Goal: Check status: Check status

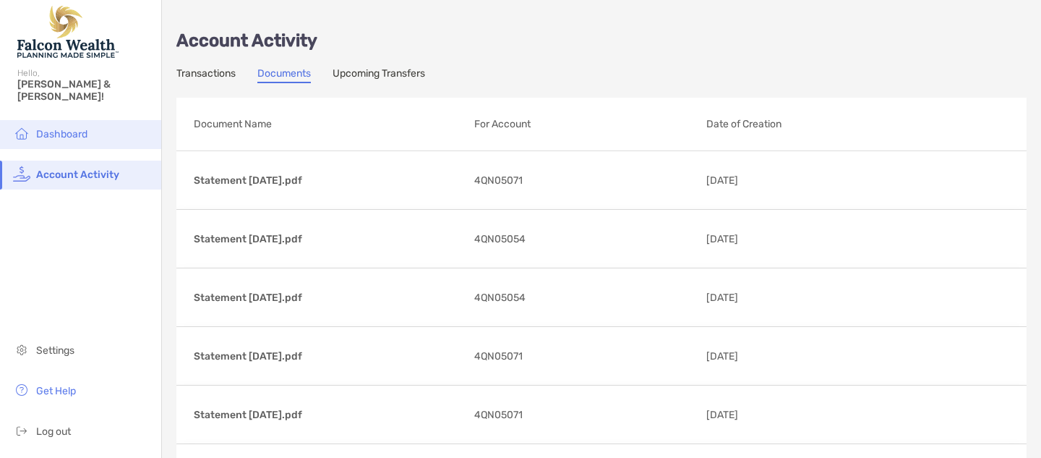
click at [51, 128] on span "Dashboard" at bounding box center [61, 134] width 51 height 12
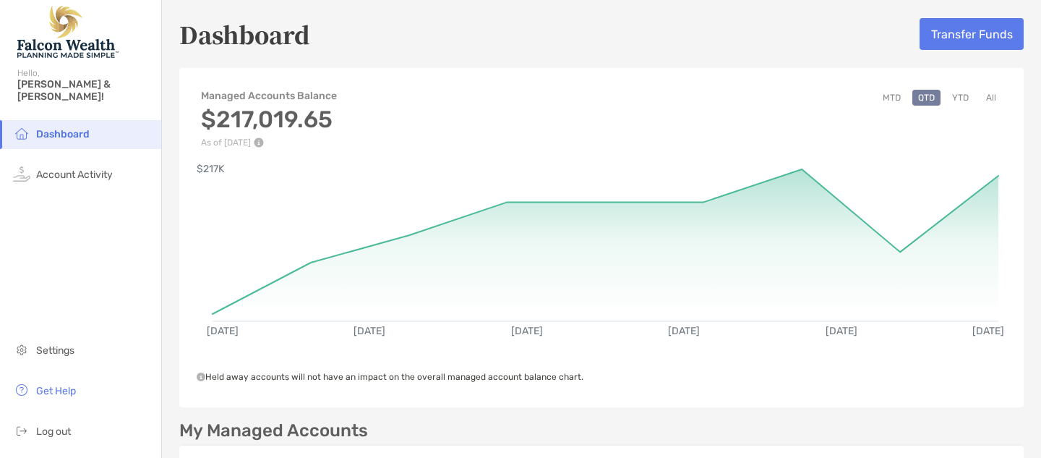
click at [991, 96] on button "All" at bounding box center [991, 98] width 22 height 16
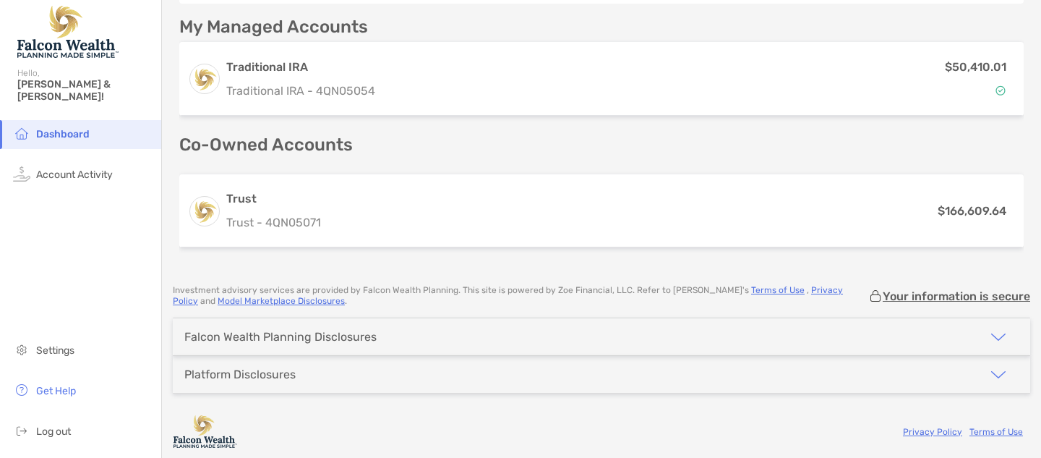
scroll to position [404, 0]
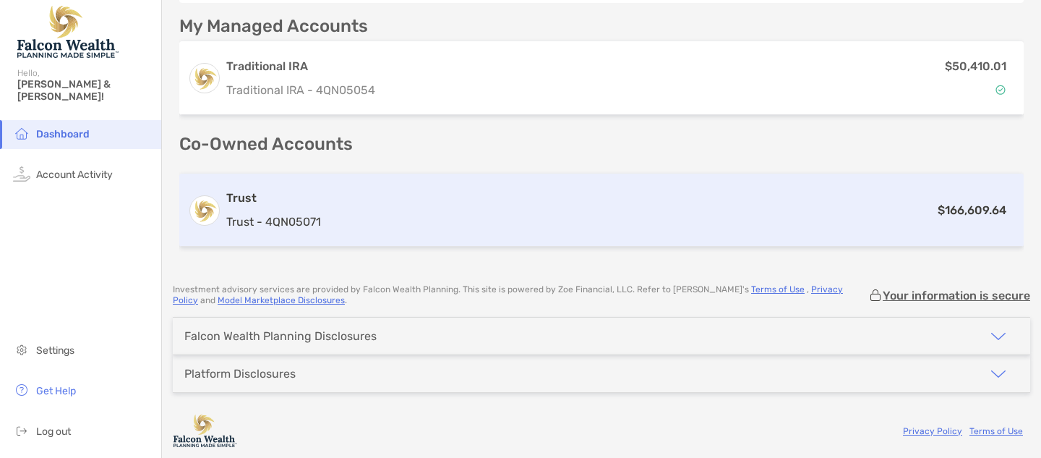
click at [308, 208] on div "Trust Trust - 4QN05071" at bounding box center [273, 209] width 95 height 41
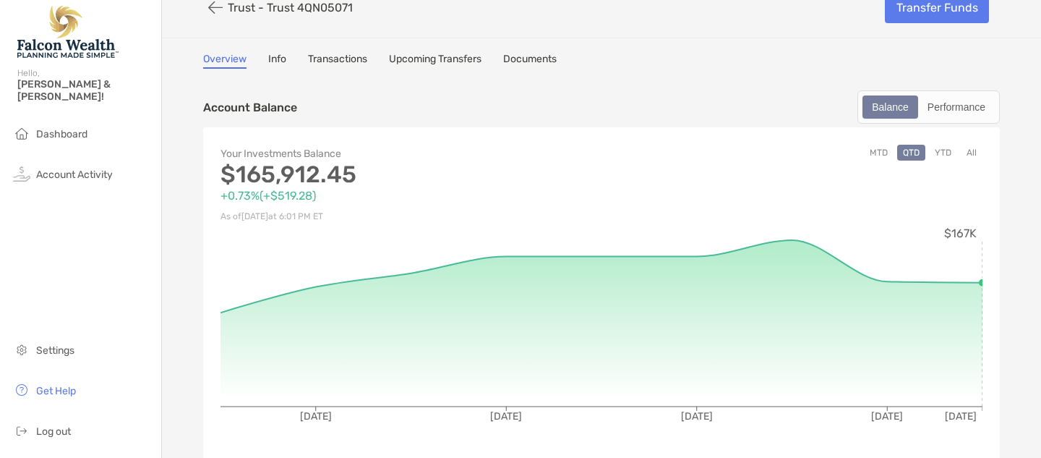
scroll to position [27, 0]
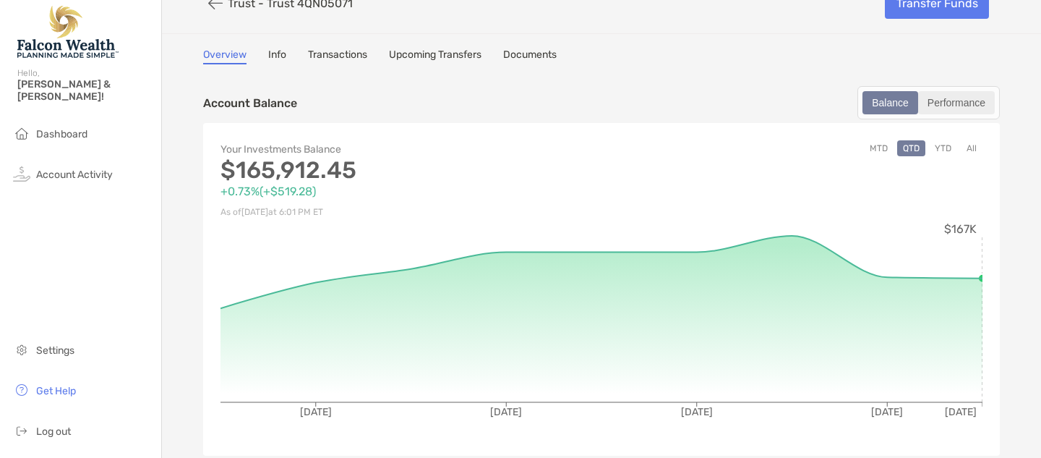
click at [962, 103] on div "Performance" at bounding box center [957, 103] width 74 height 20
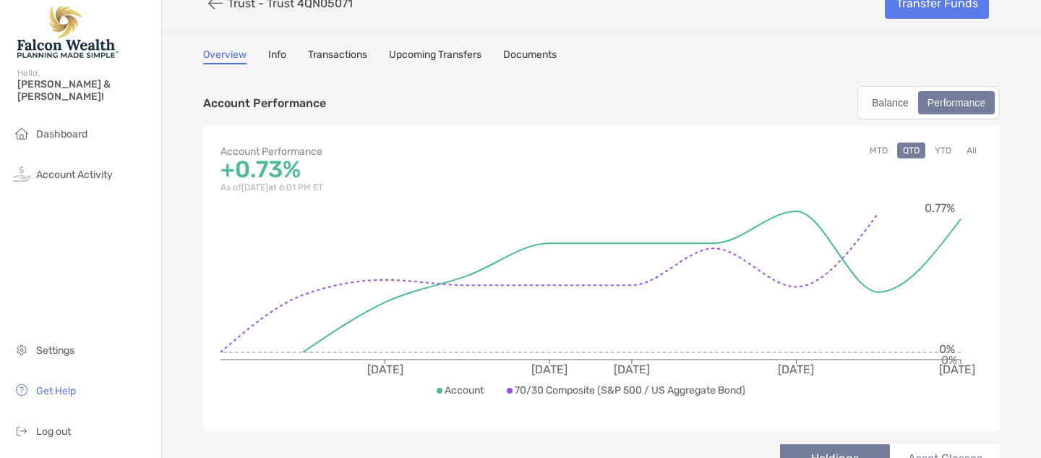
click at [975, 148] on button "All" at bounding box center [972, 150] width 22 height 16
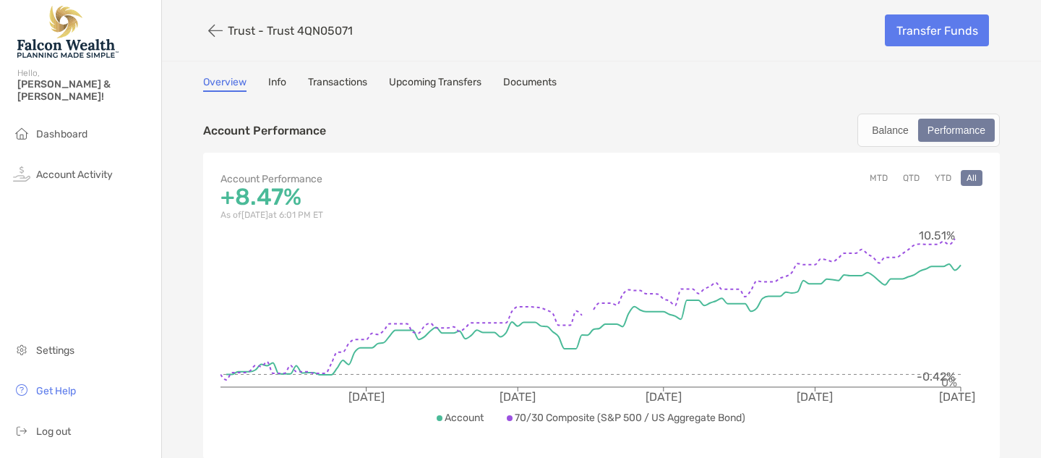
scroll to position [0, 0]
click at [210, 27] on icon "button" at bounding box center [215, 30] width 14 height 17
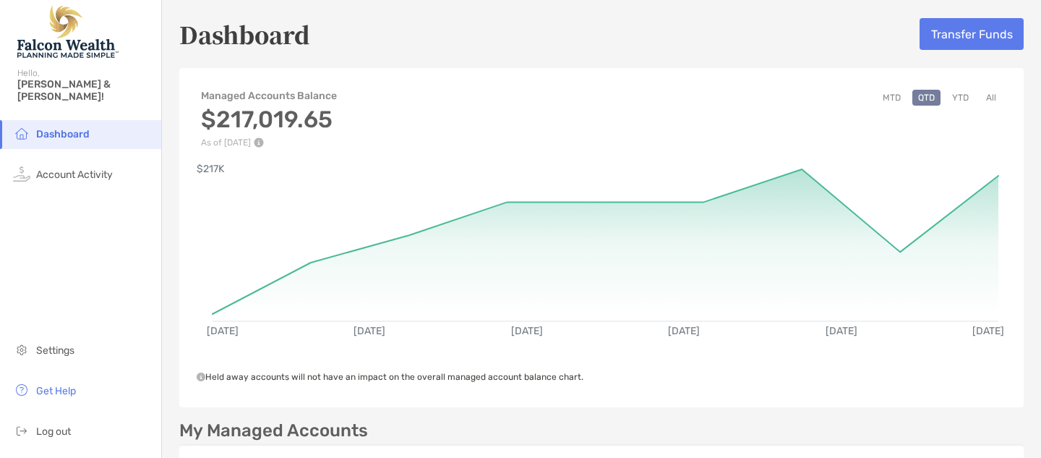
click at [992, 95] on button "All" at bounding box center [991, 98] width 22 height 16
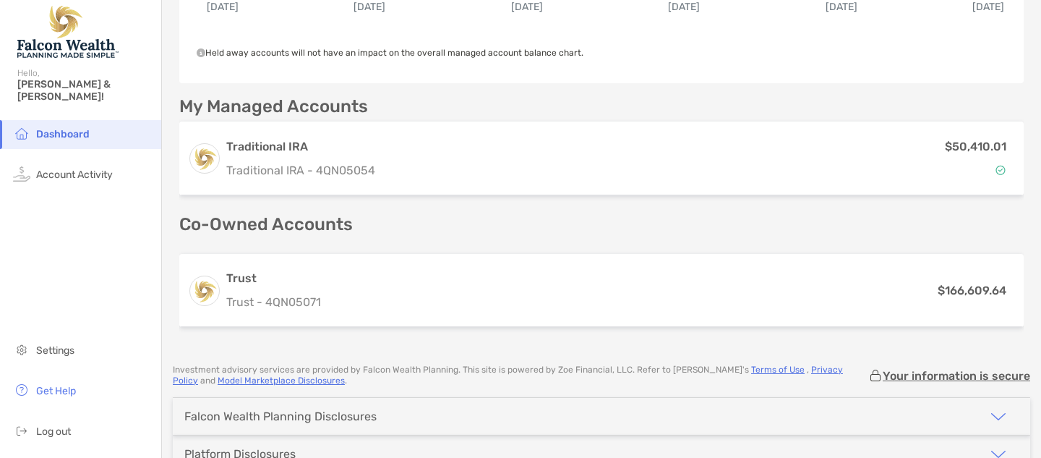
scroll to position [332, 0]
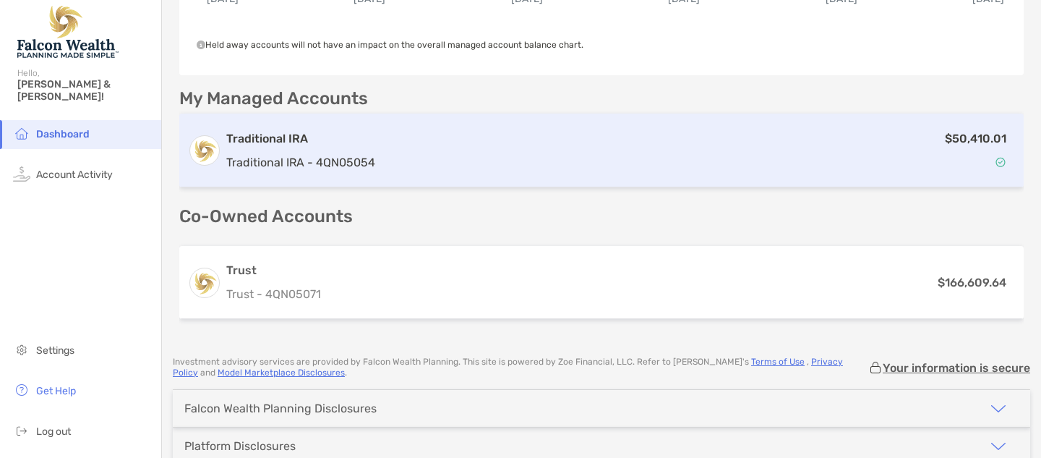
click at [311, 150] on div "Traditional IRA Traditional IRA - 4QN05054" at bounding box center [300, 150] width 149 height 41
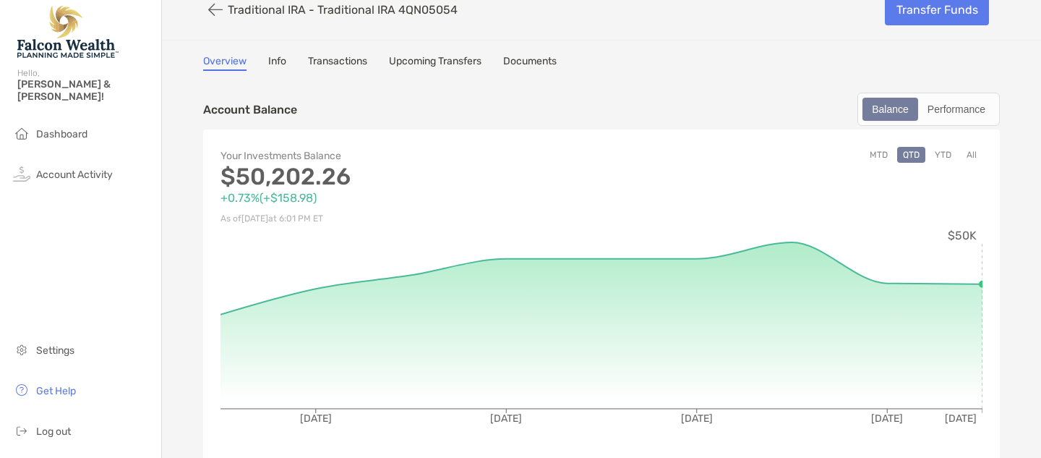
scroll to position [22, 0]
click at [970, 107] on div "Performance" at bounding box center [957, 108] width 74 height 20
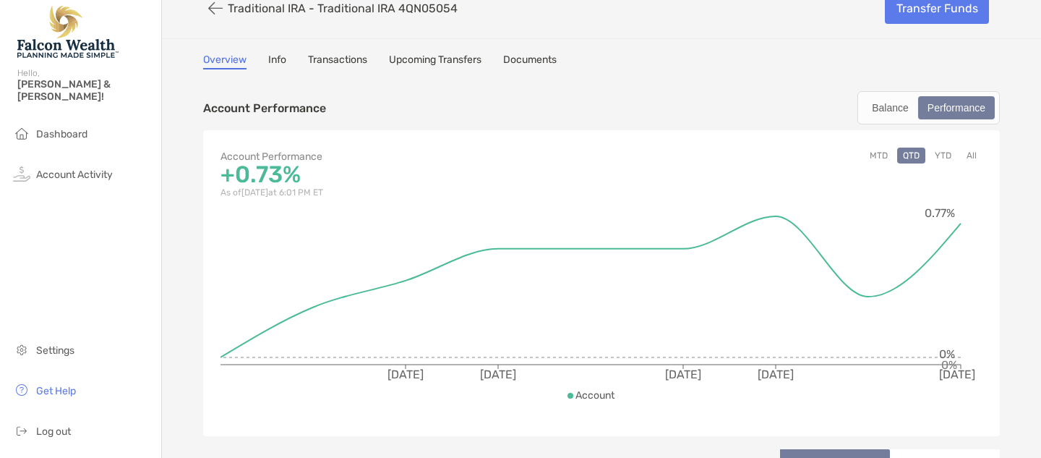
click at [970, 157] on button "All" at bounding box center [972, 156] width 22 height 16
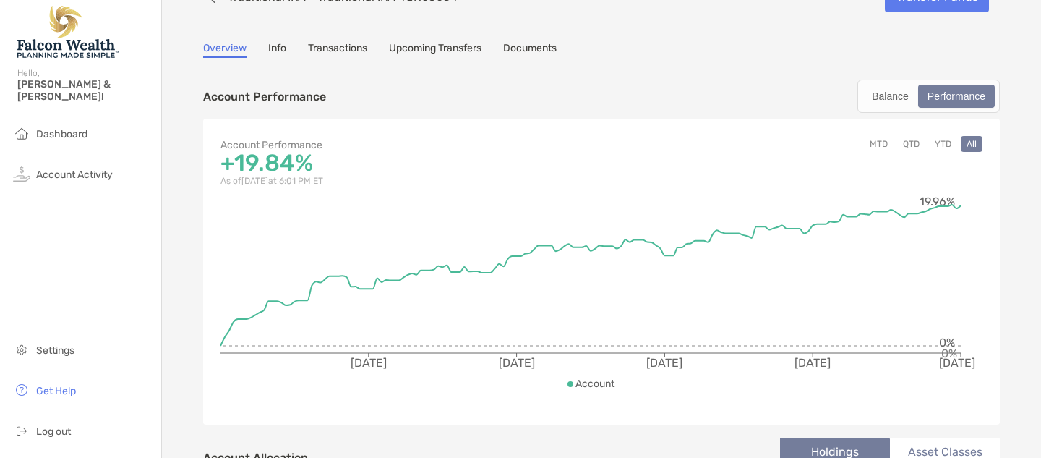
scroll to position [35, 0]
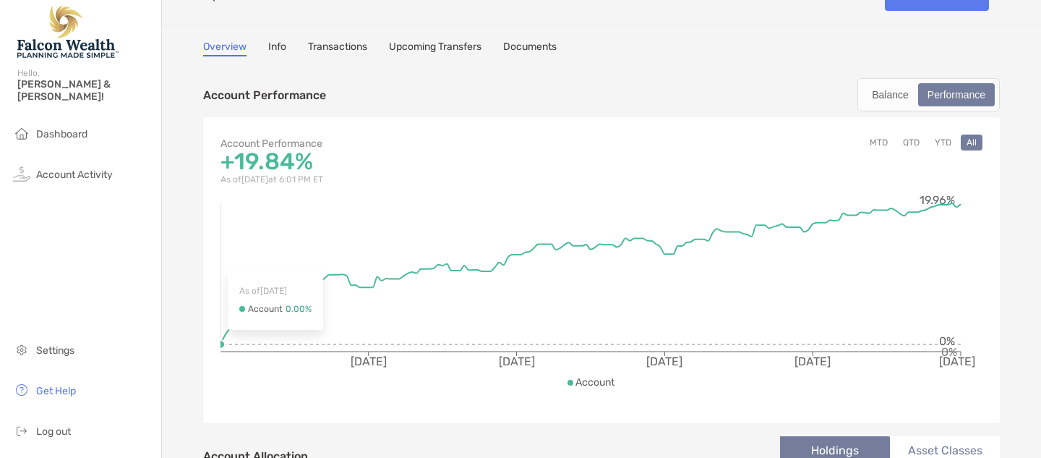
click at [221, 337] on icon "[DATE] [DATE] [DATE] [DATE] [DATE] 0% 19.96% 0%" at bounding box center [602, 297] width 762 height 217
click at [876, 95] on div "Balance" at bounding box center [890, 95] width 53 height 20
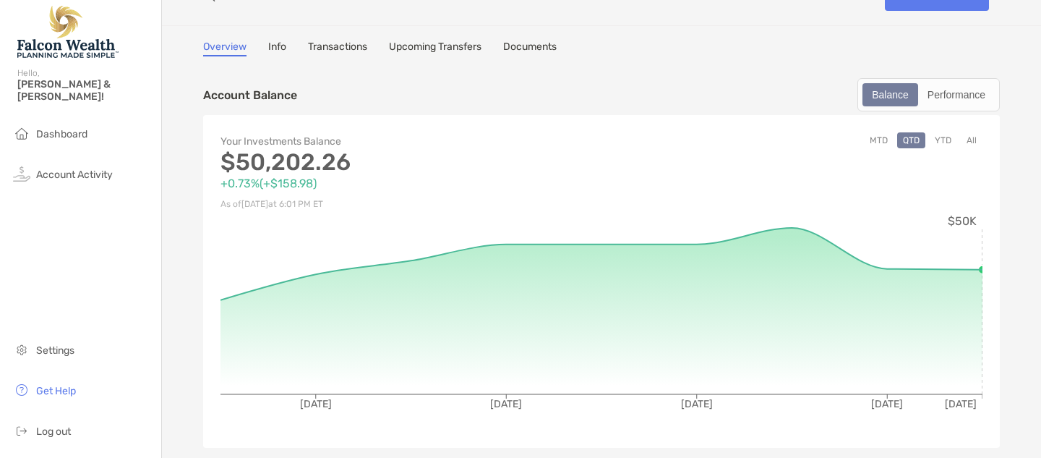
click at [971, 142] on button "All" at bounding box center [972, 140] width 22 height 16
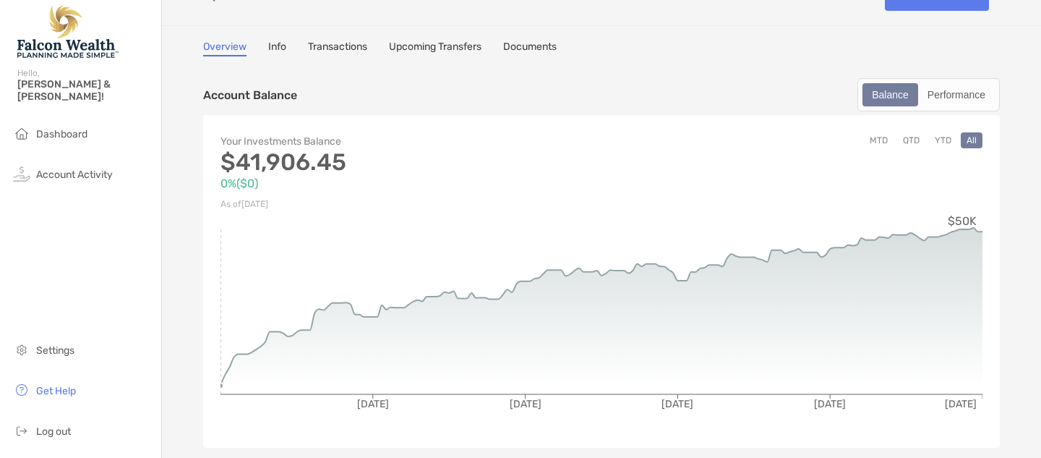
click at [221, 275] on icon "[DATE] [DATE] [DATE] [DATE] [DATE] $50K" at bounding box center [602, 321] width 762 height 217
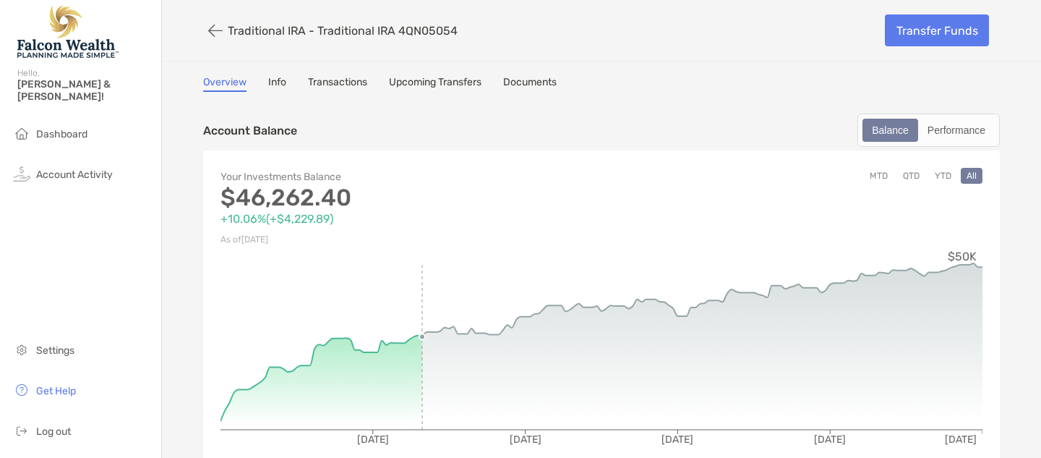
scroll to position [0, 0]
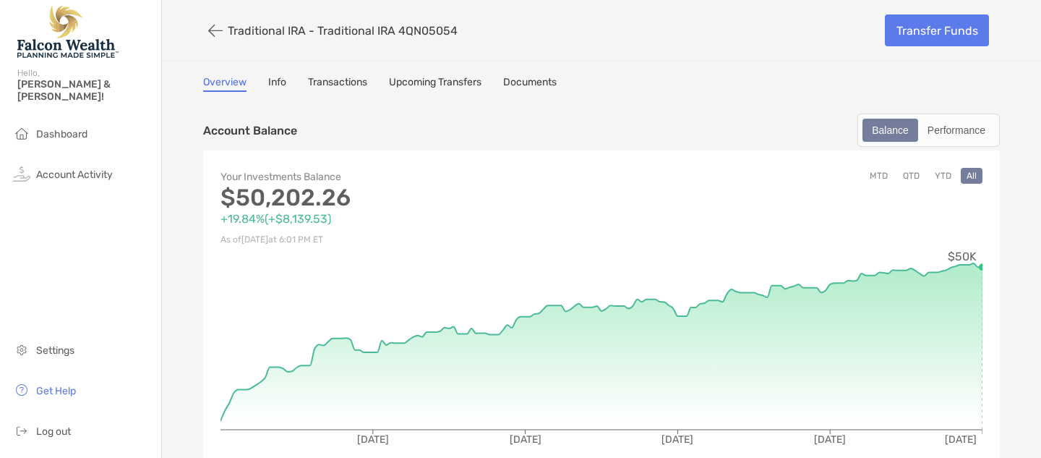
click at [213, 30] on icon "button" at bounding box center [215, 30] width 14 height 17
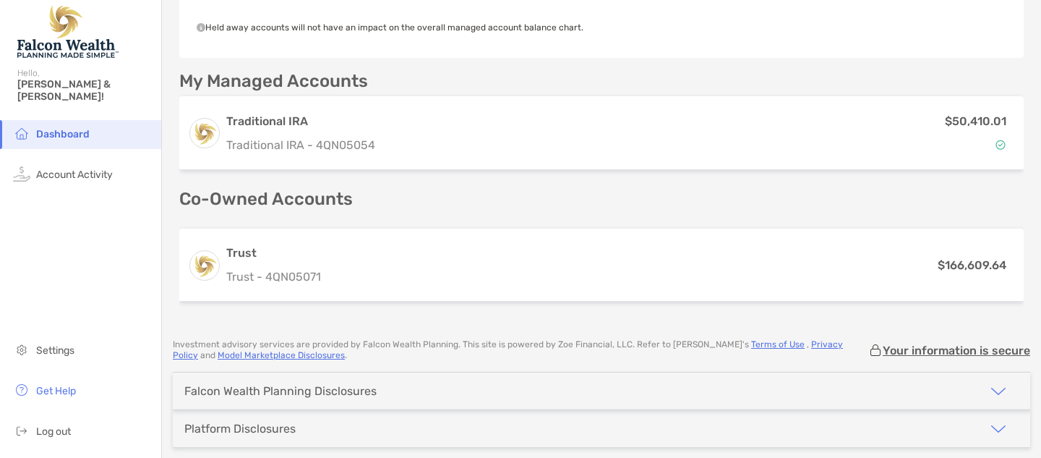
scroll to position [349, 0]
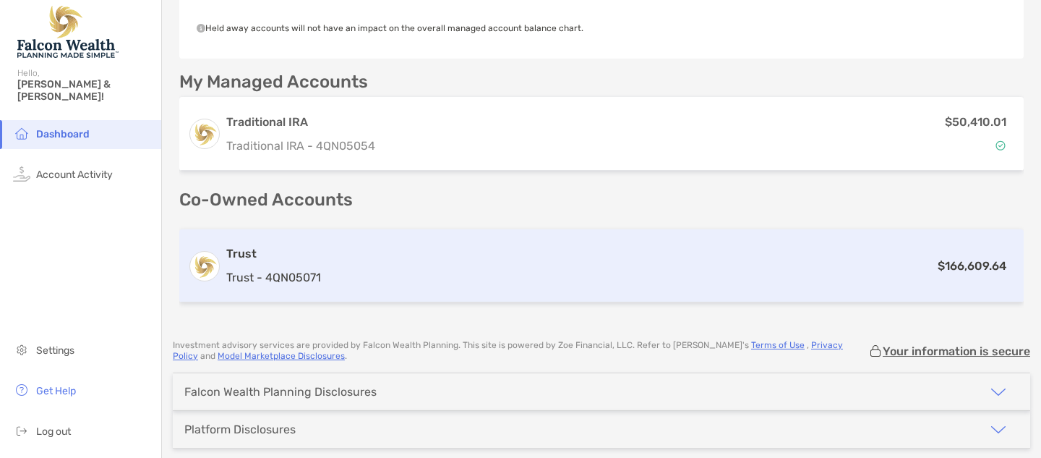
click at [315, 252] on h3 "Trust" at bounding box center [273, 253] width 95 height 17
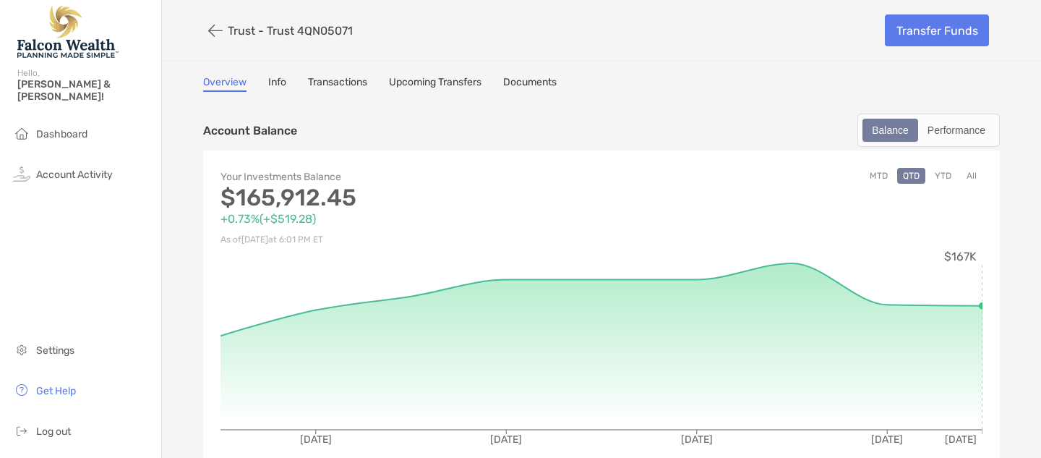
click at [973, 178] on button "All" at bounding box center [972, 176] width 22 height 16
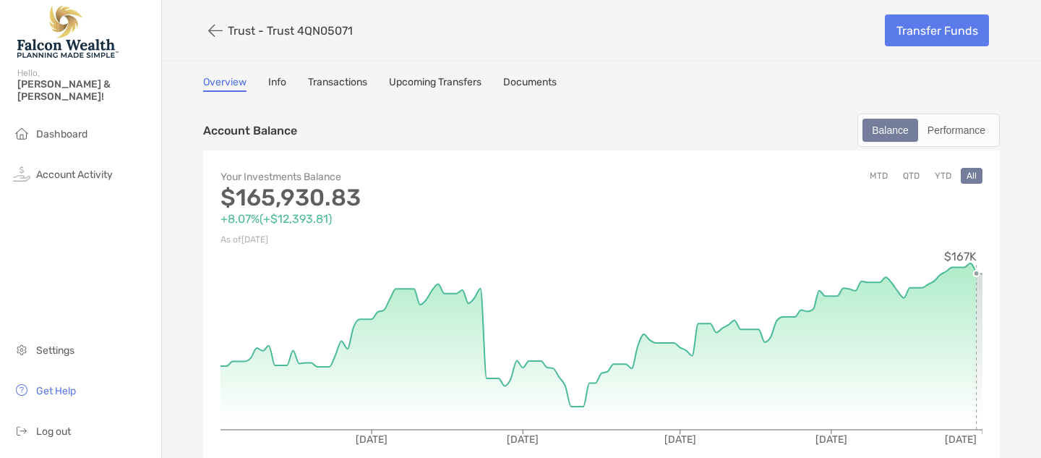
click at [978, 316] on icon at bounding box center [980, 351] width 6 height 156
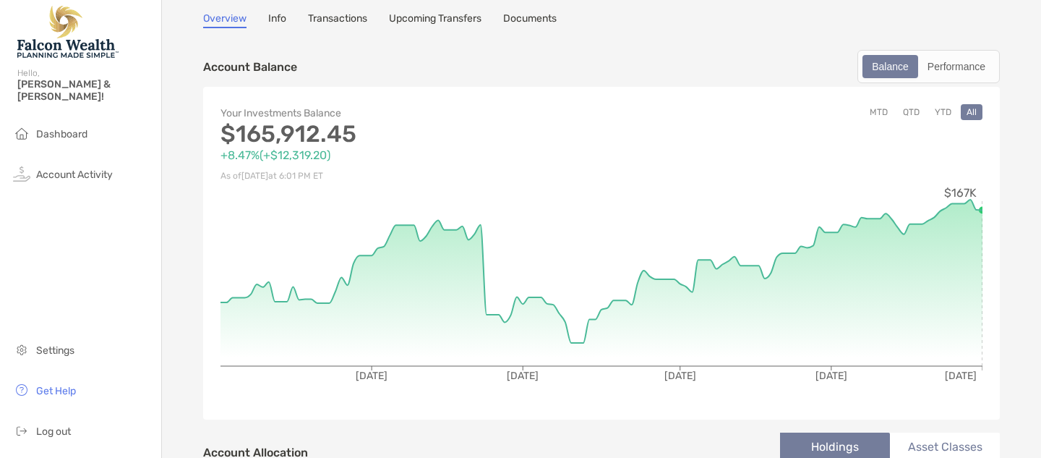
scroll to position [16, 0]
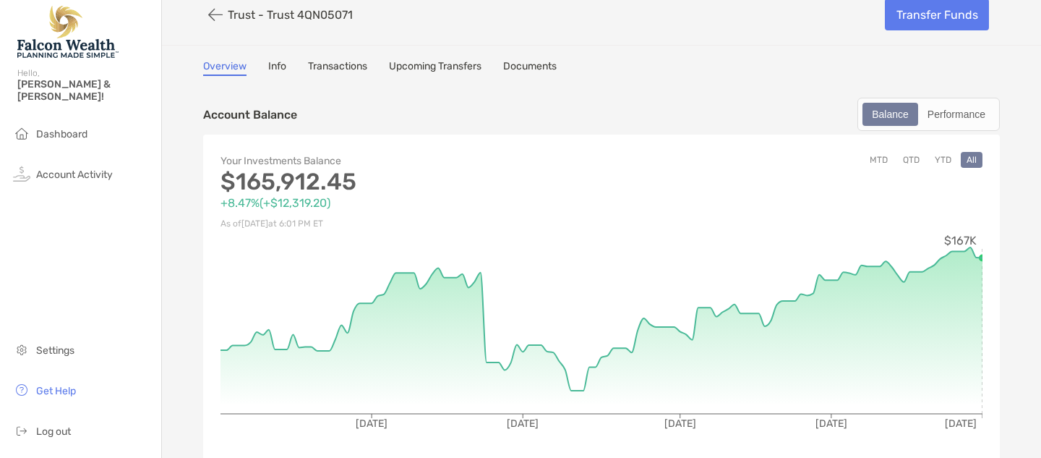
click at [334, 66] on link "Transactions" at bounding box center [337, 68] width 59 height 16
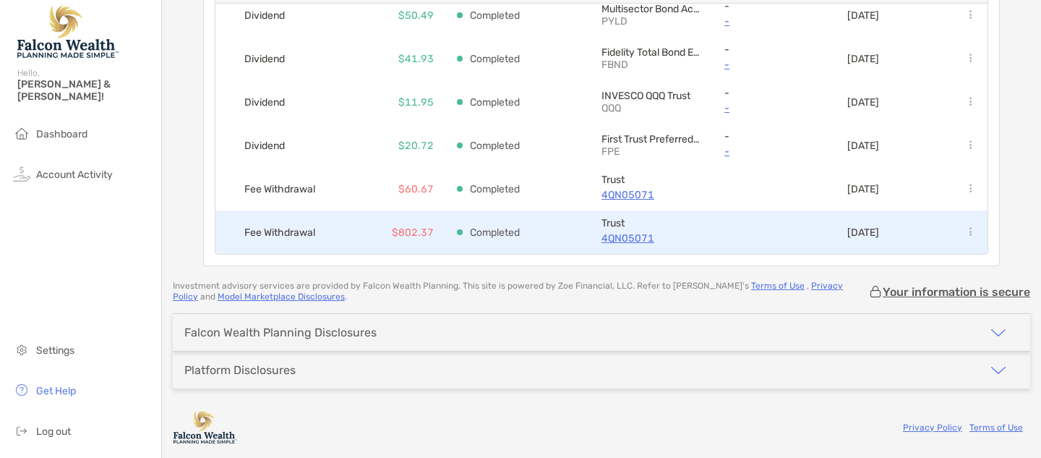
scroll to position [194, 0]
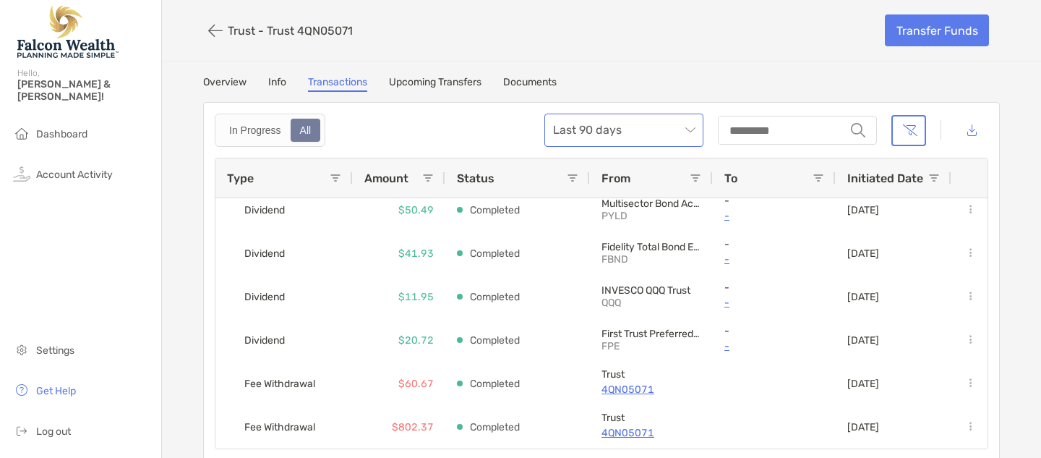
click at [691, 130] on span "Last 90 days" at bounding box center [624, 130] width 142 height 32
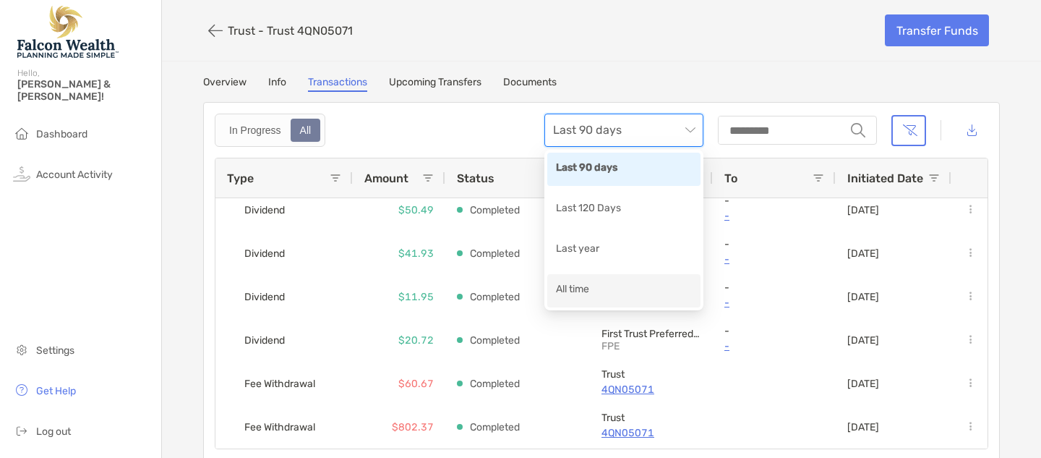
click at [563, 290] on div "All time" at bounding box center [624, 290] width 136 height 18
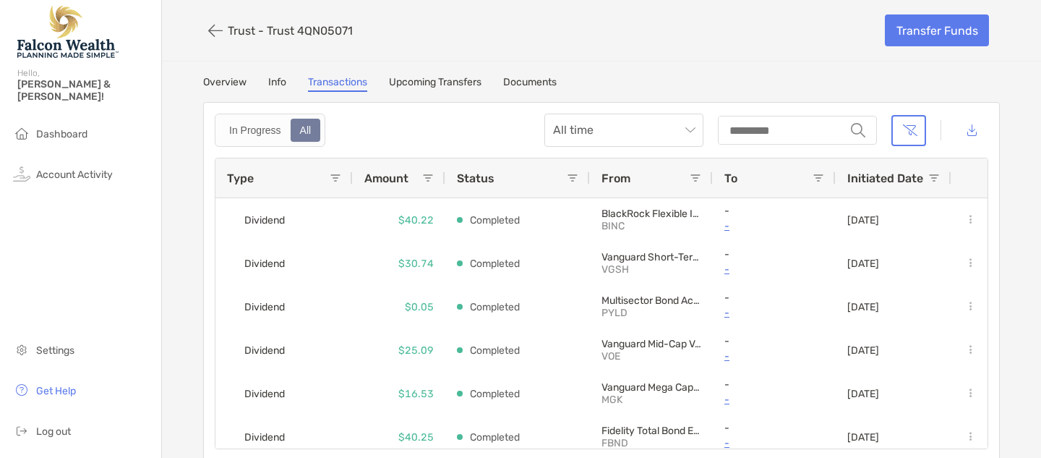
click at [278, 82] on link "Info" at bounding box center [277, 84] width 18 height 16
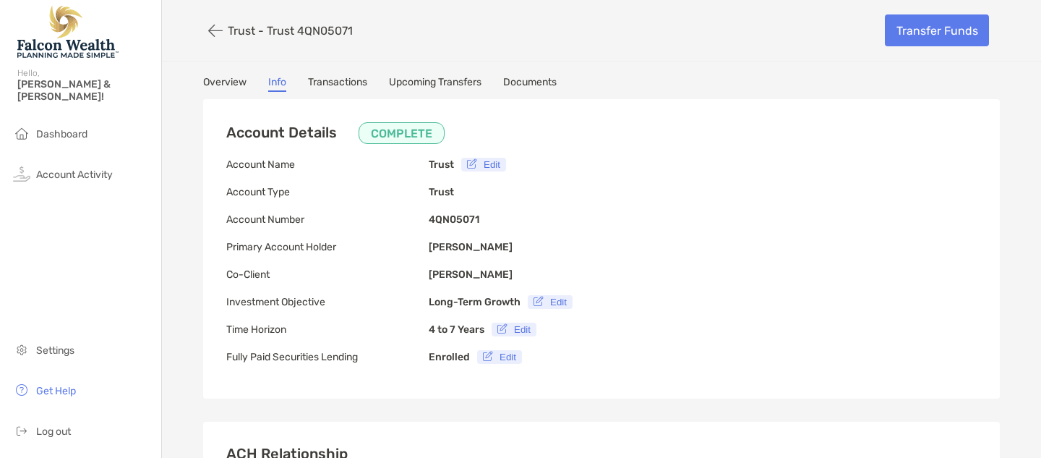
click at [228, 83] on link "Overview" at bounding box center [224, 84] width 43 height 16
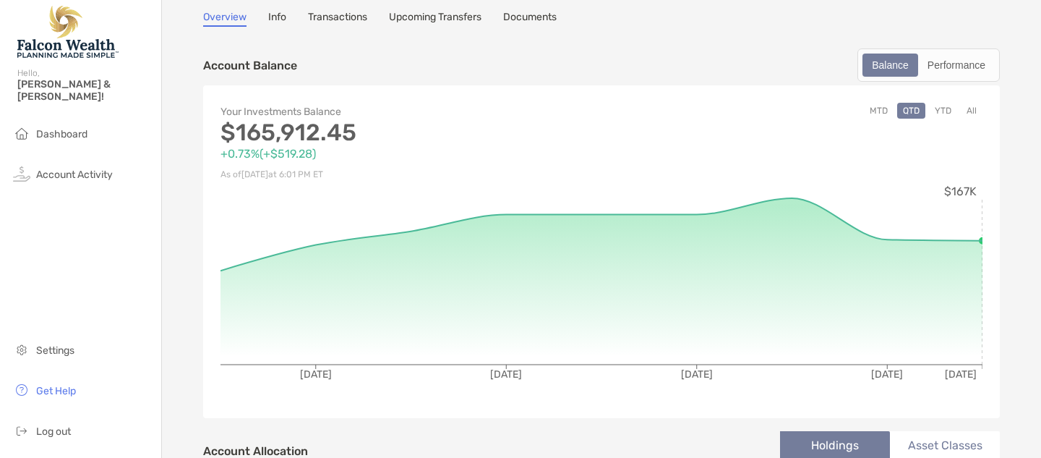
click at [972, 111] on button "All" at bounding box center [972, 111] width 22 height 16
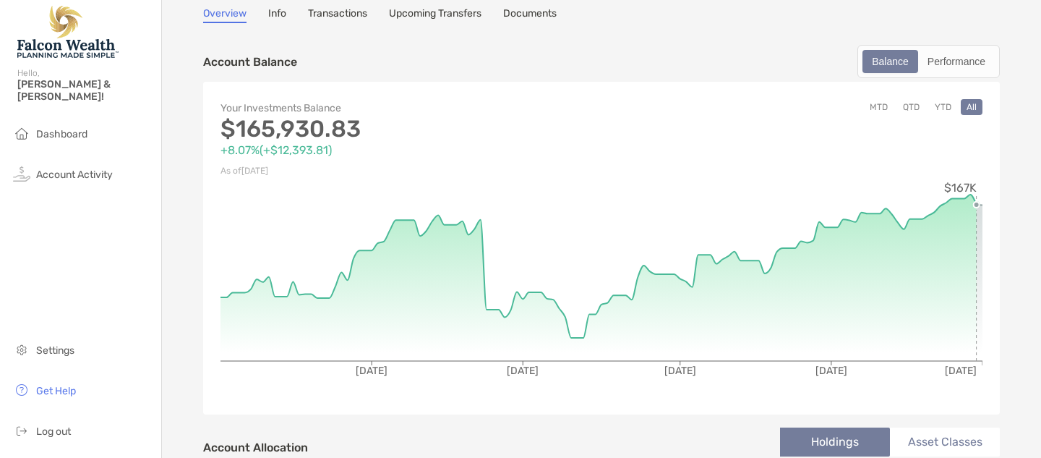
scroll to position [70, 0]
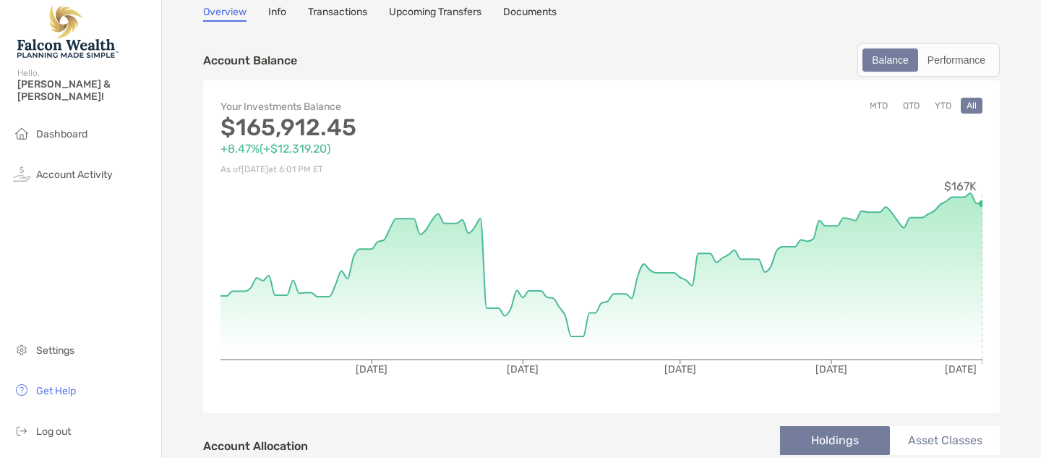
click at [943, 103] on button "YTD" at bounding box center [943, 106] width 28 height 16
click at [877, 106] on button "MTD" at bounding box center [879, 106] width 30 height 16
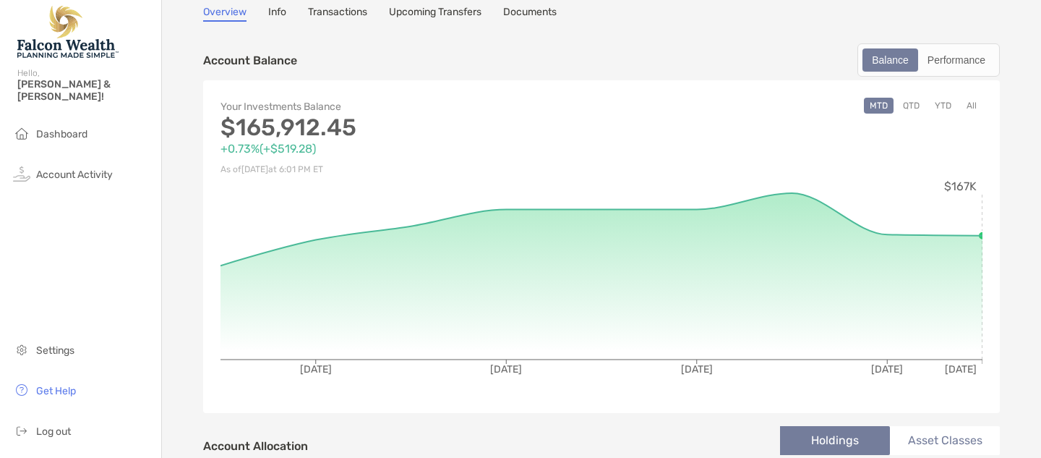
click at [971, 101] on button "All" at bounding box center [972, 106] width 22 height 16
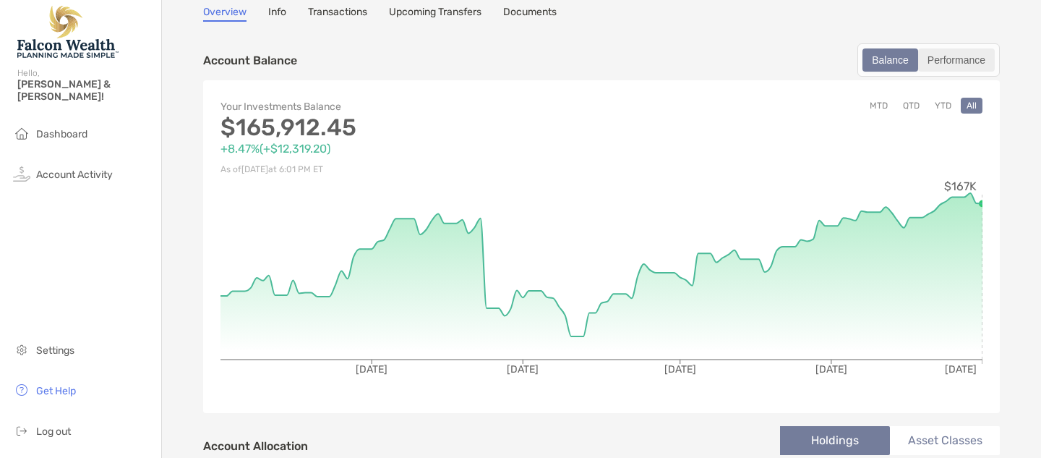
click at [967, 58] on div "Performance" at bounding box center [957, 60] width 74 height 20
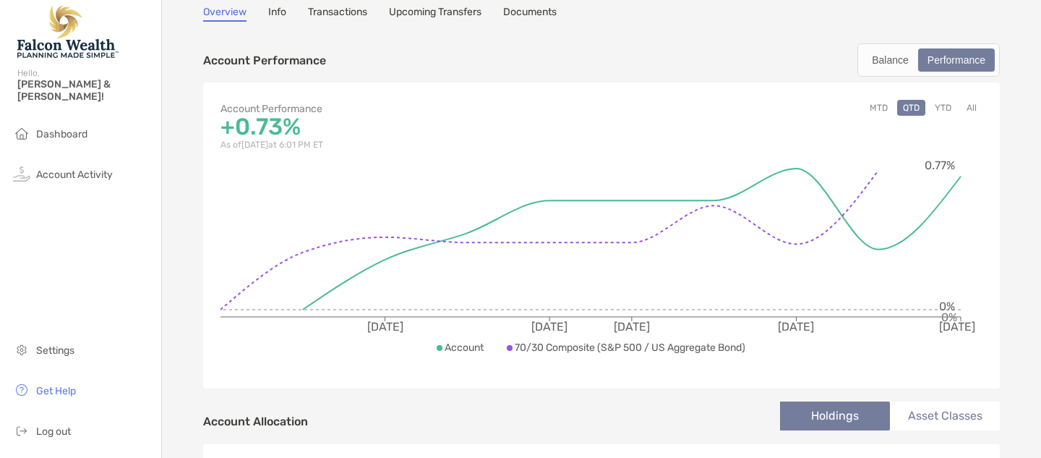
click at [975, 107] on button "All" at bounding box center [972, 108] width 22 height 16
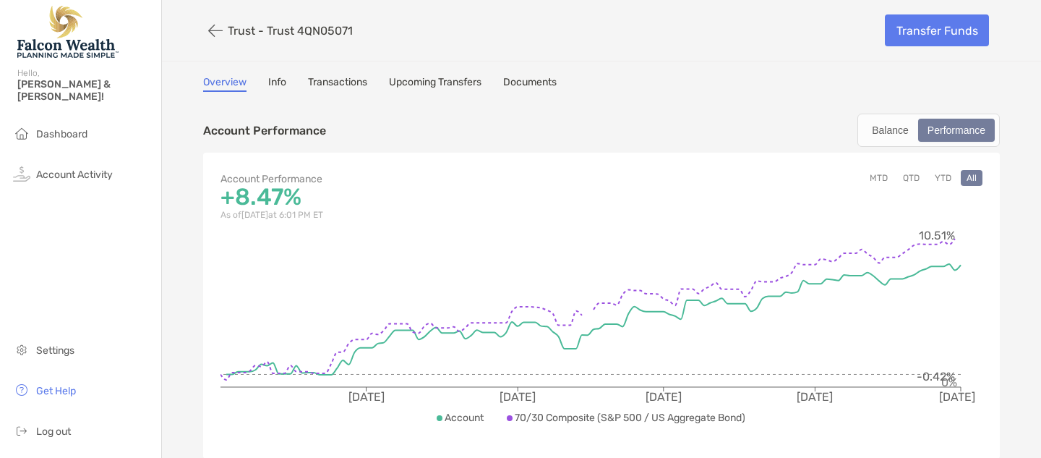
scroll to position [0, 0]
click at [275, 81] on link "Info" at bounding box center [277, 84] width 18 height 16
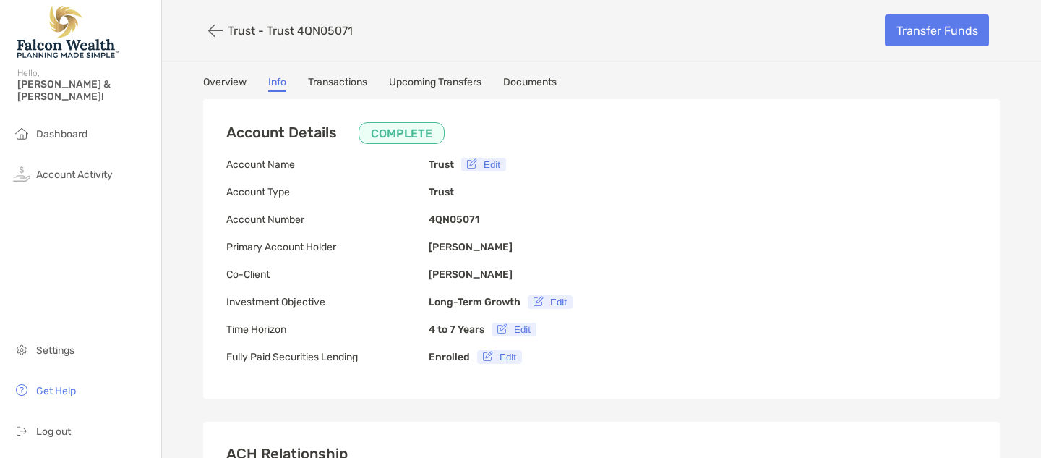
click at [230, 85] on link "Overview" at bounding box center [224, 84] width 43 height 16
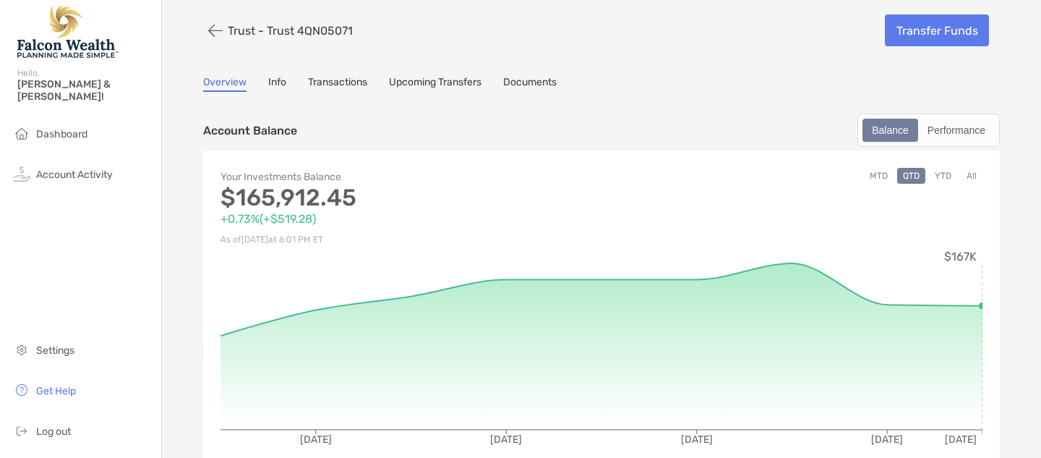
click at [972, 173] on button "All" at bounding box center [972, 176] width 22 height 16
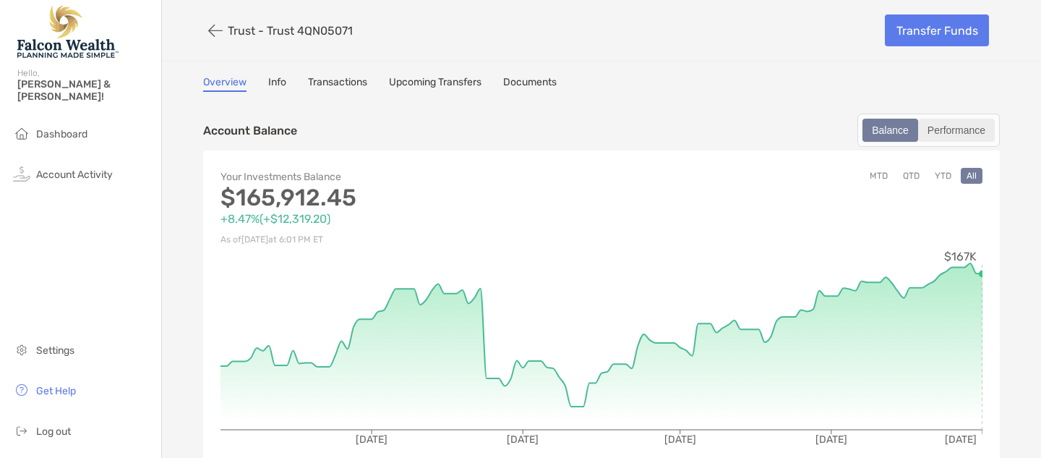
click at [957, 124] on div "Performance" at bounding box center [957, 130] width 74 height 20
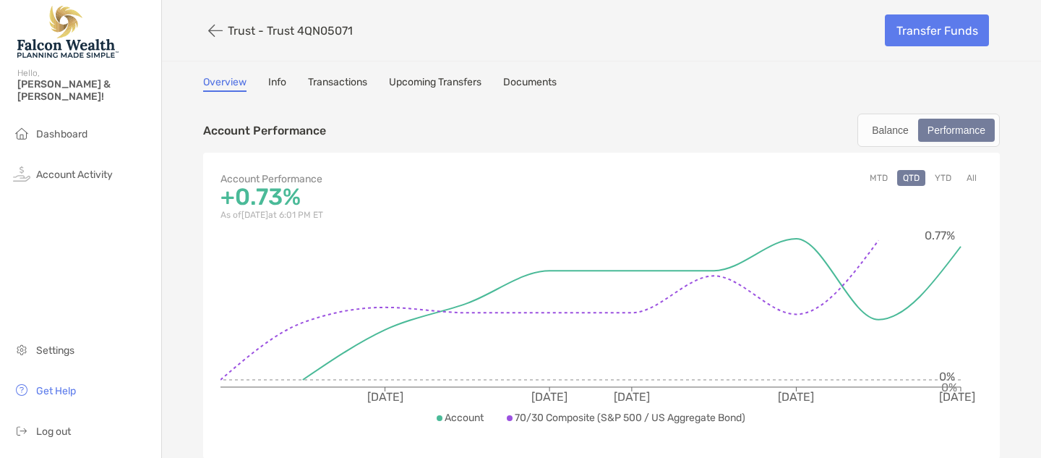
click at [971, 174] on button "All" at bounding box center [972, 178] width 22 height 16
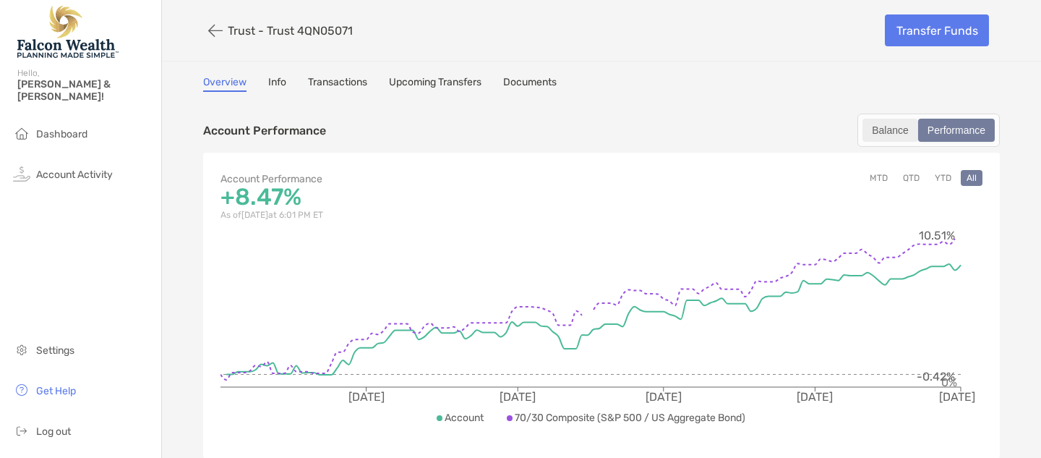
click at [885, 128] on div "Balance" at bounding box center [890, 130] width 53 height 20
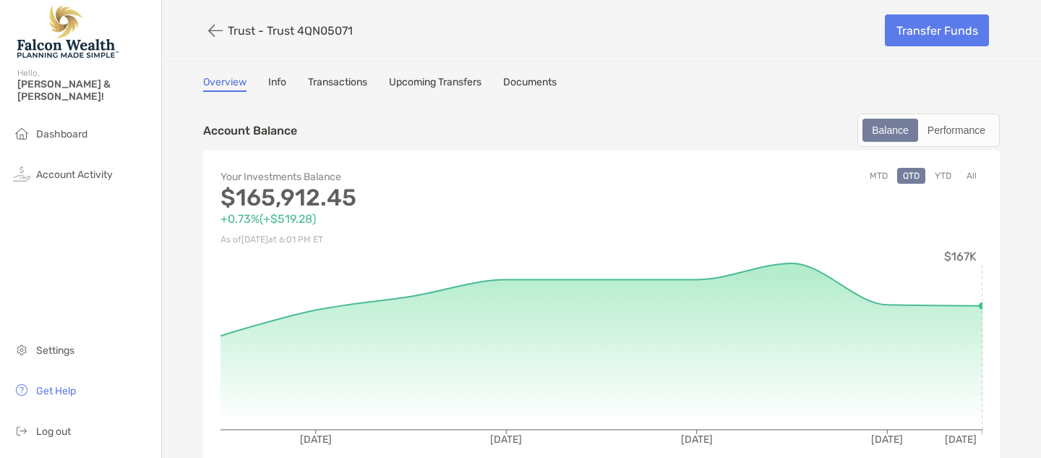
click at [880, 174] on button "MTD" at bounding box center [879, 176] width 30 height 16
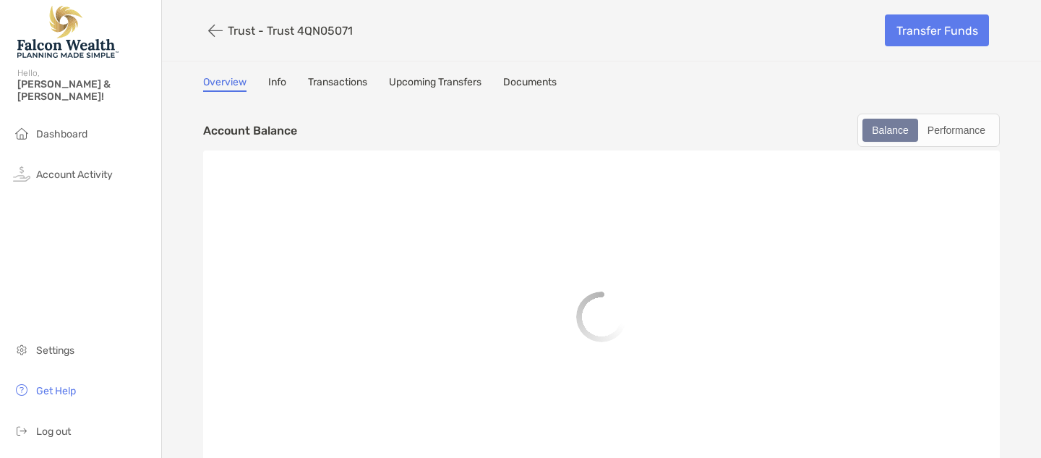
click at [676, 122] on div "Account Balance Balance Performance" at bounding box center [601, 130] width 797 height 33
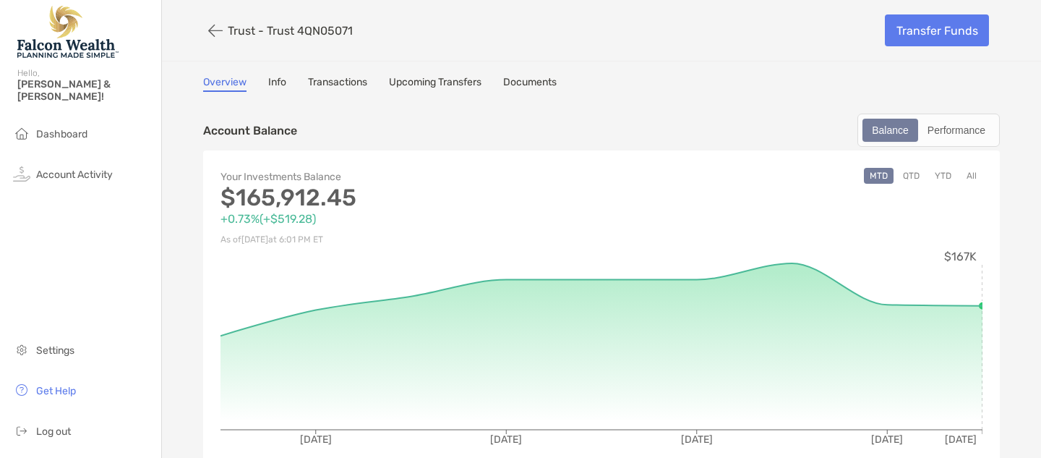
click at [911, 176] on button "QTD" at bounding box center [911, 176] width 28 height 16
click at [943, 173] on button "YTD" at bounding box center [943, 176] width 28 height 16
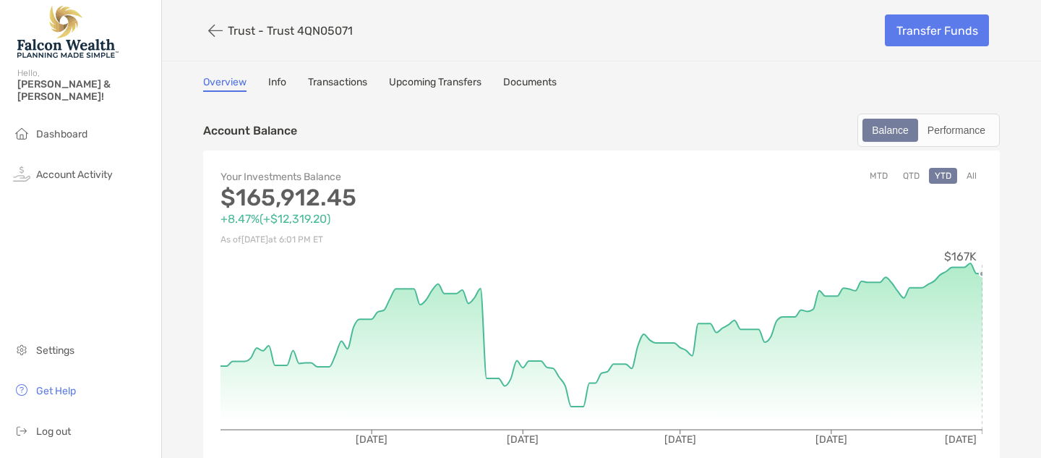
click at [971, 175] on button "All" at bounding box center [972, 176] width 22 height 16
click at [227, 30] on button "button" at bounding box center [215, 30] width 25 height 27
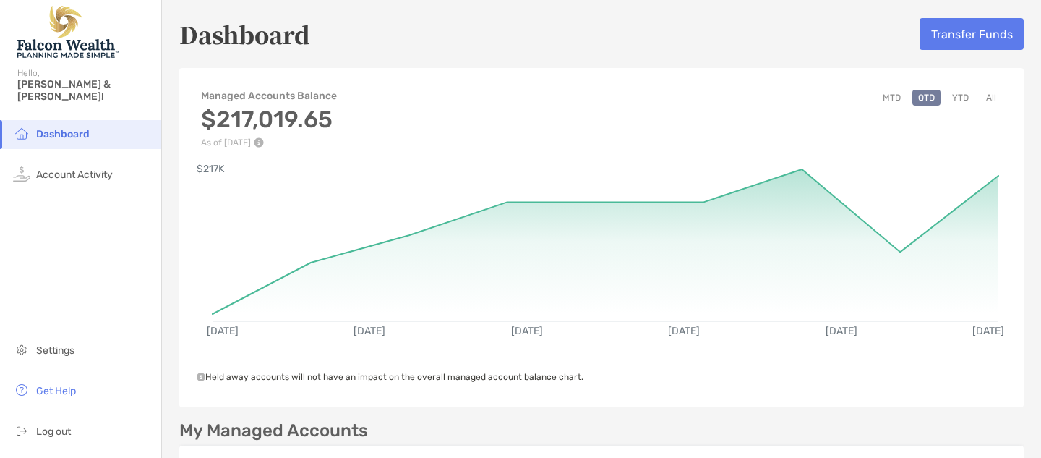
click at [991, 95] on button "All" at bounding box center [991, 98] width 22 height 16
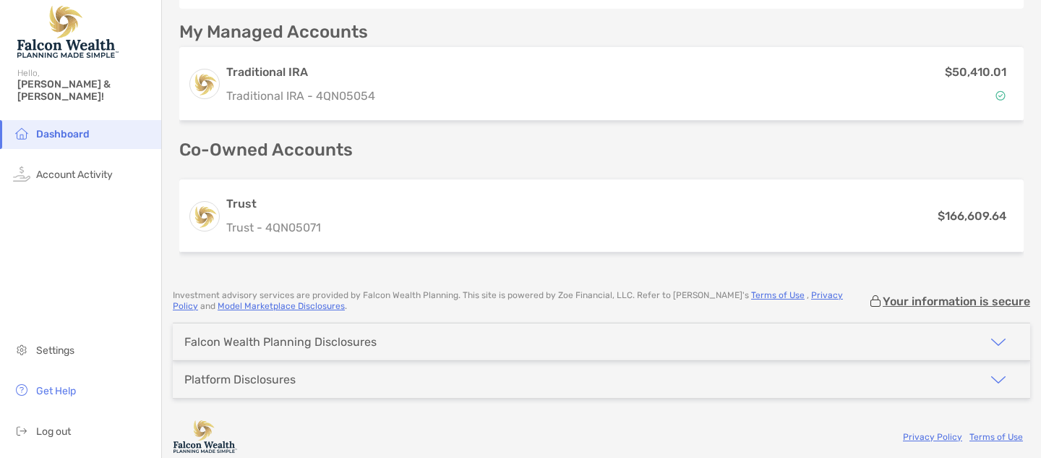
scroll to position [401, 0]
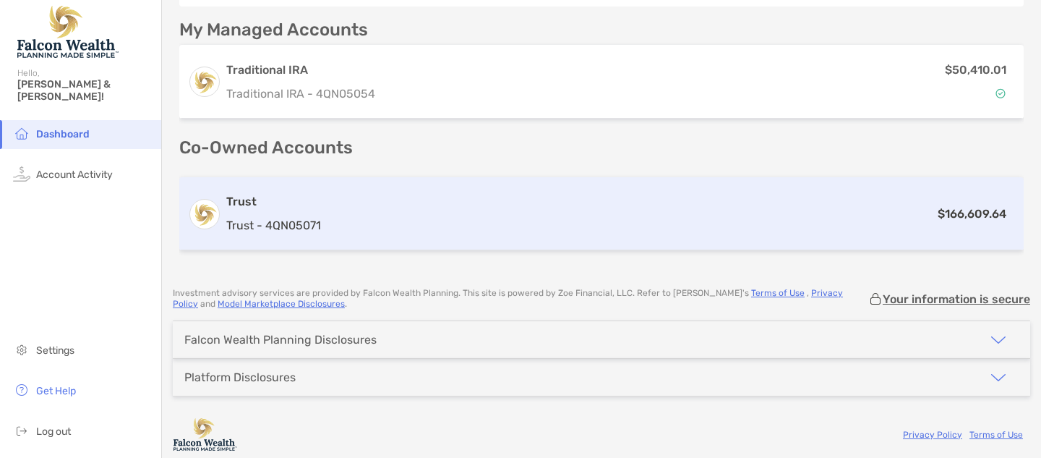
click at [1007, 236] on div "Trust Trust - 4QN05071 $166,609.64" at bounding box center [601, 213] width 845 height 73
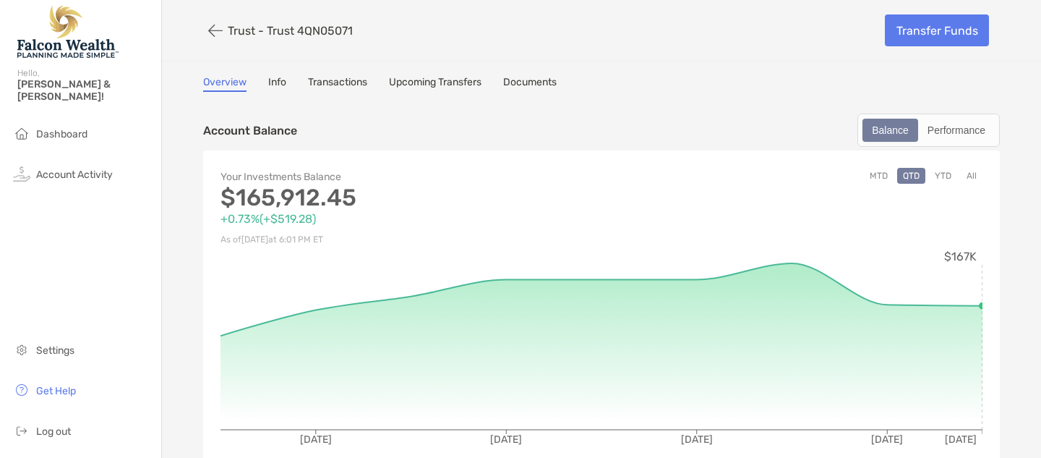
click at [228, 29] on p "Trust - Trust 4QN05071" at bounding box center [290, 31] width 125 height 14
click at [213, 30] on icon "button" at bounding box center [215, 30] width 14 height 17
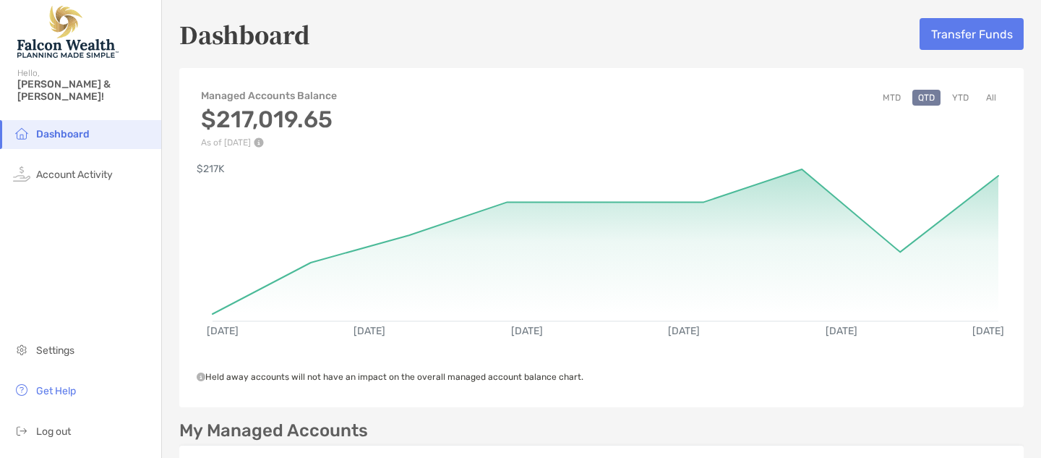
click at [992, 98] on button "All" at bounding box center [991, 98] width 22 height 16
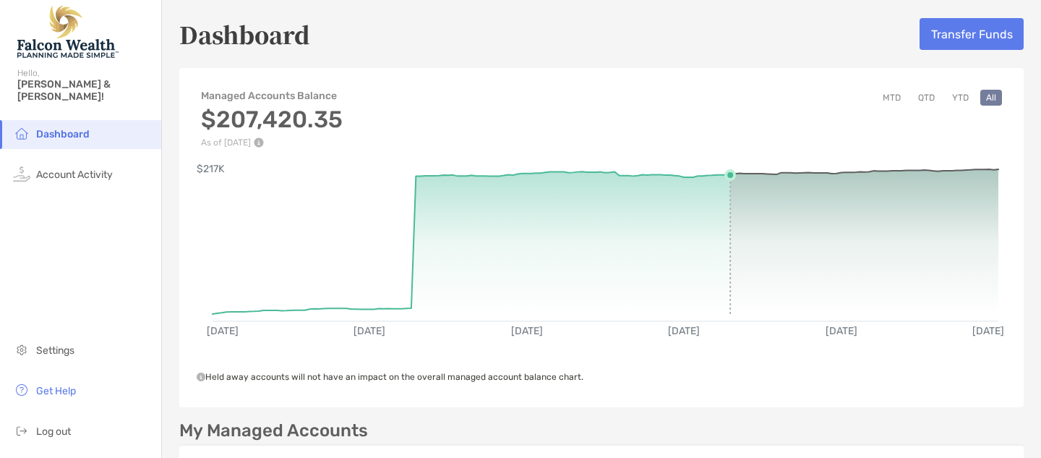
click at [731, 223] on rect at bounding box center [606, 237] width 786 height 137
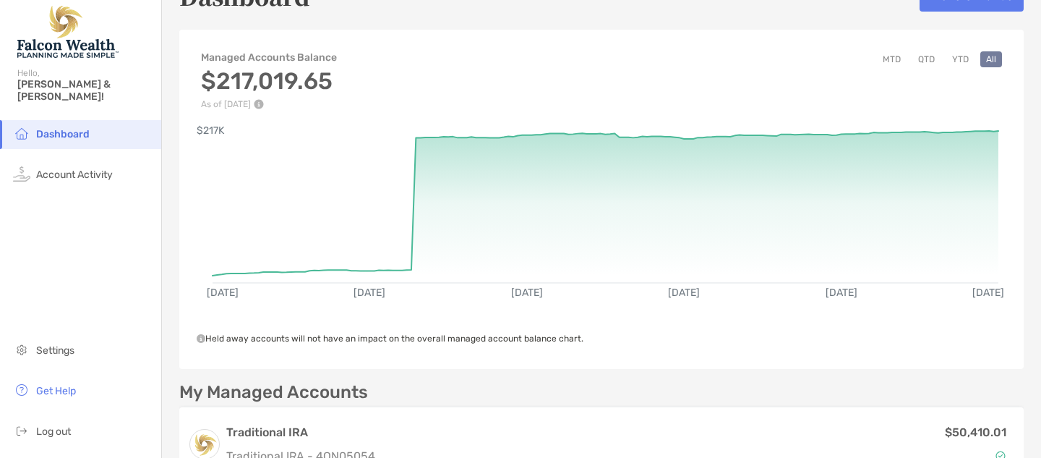
scroll to position [38, 0]
click at [87, 168] on span "Account Activity" at bounding box center [74, 174] width 77 height 12
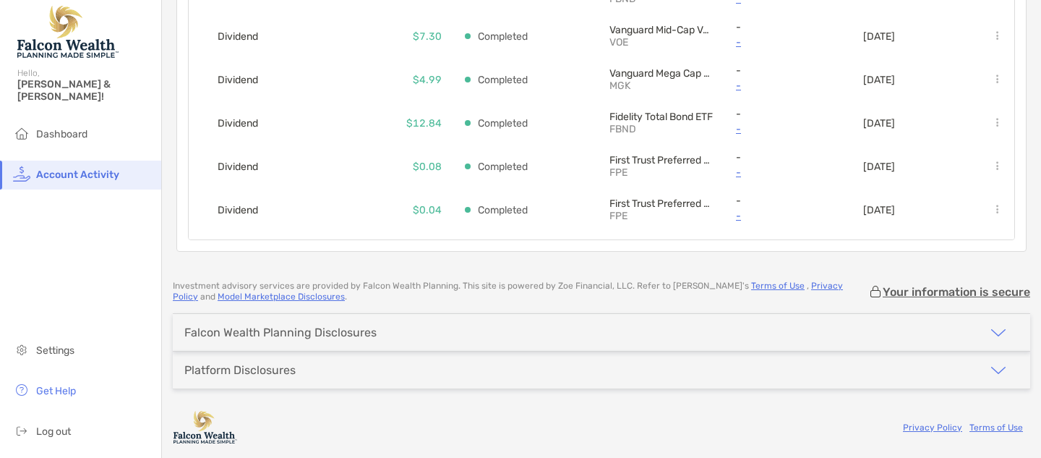
scroll to position [195, 0]
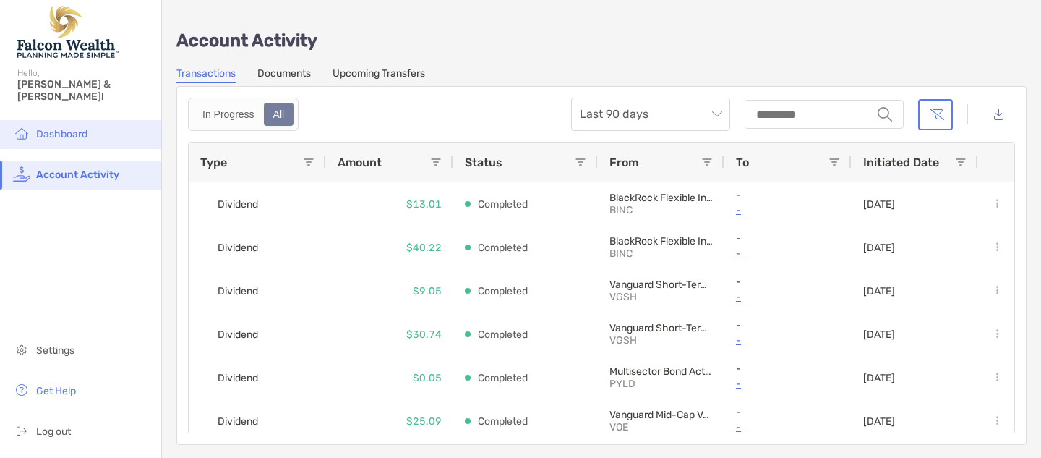
click at [63, 128] on span "Dashboard" at bounding box center [61, 134] width 51 height 12
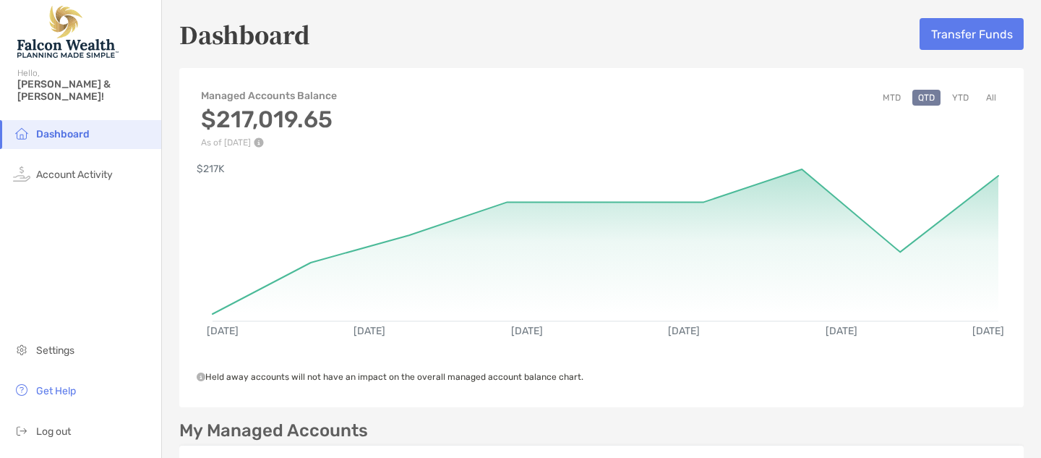
click at [991, 98] on button "All" at bounding box center [991, 98] width 22 height 16
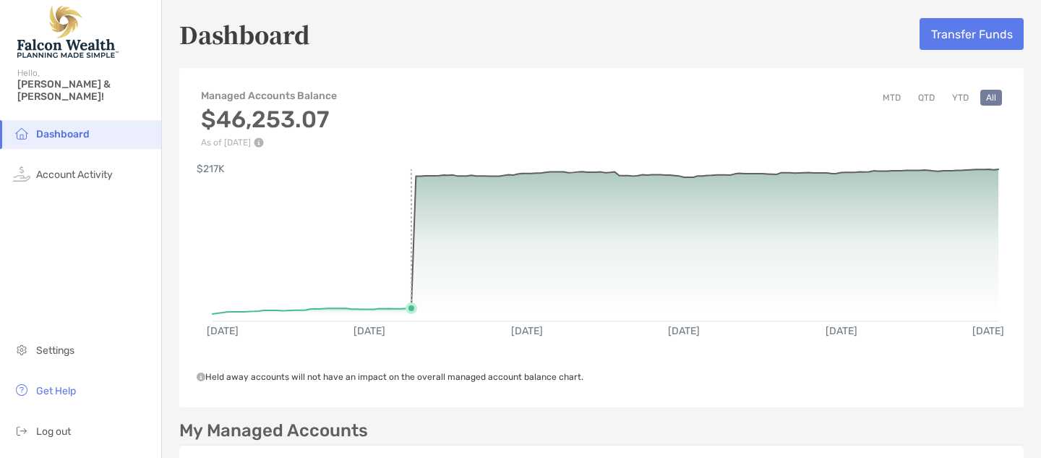
click at [411, 302] on rect at bounding box center [606, 237] width 786 height 137
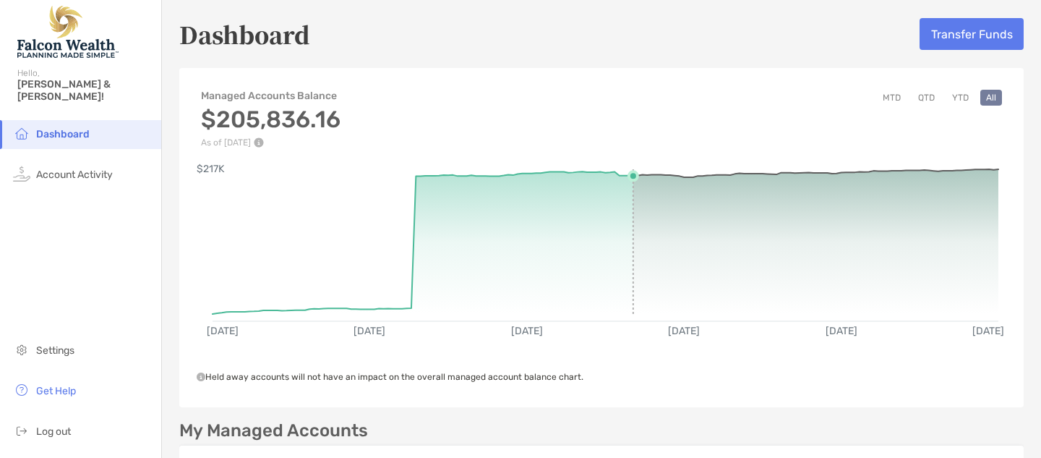
drag, startPoint x: 415, startPoint y: 301, endPoint x: 628, endPoint y: 279, distance: 214.4
click at [628, 279] on rect at bounding box center [606, 237] width 786 height 137
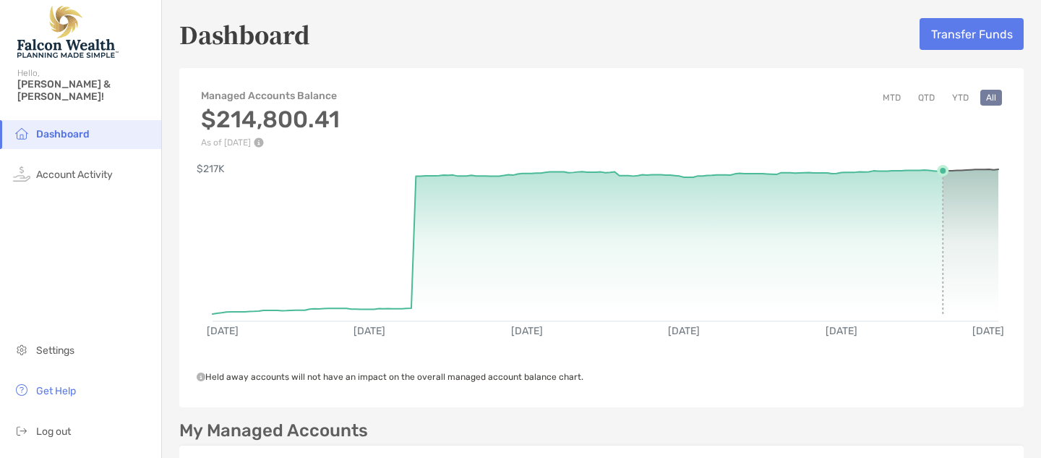
drag, startPoint x: 628, startPoint y: 279, endPoint x: 942, endPoint y: 235, distance: 316.9
click at [942, 235] on rect at bounding box center [606, 237] width 786 height 137
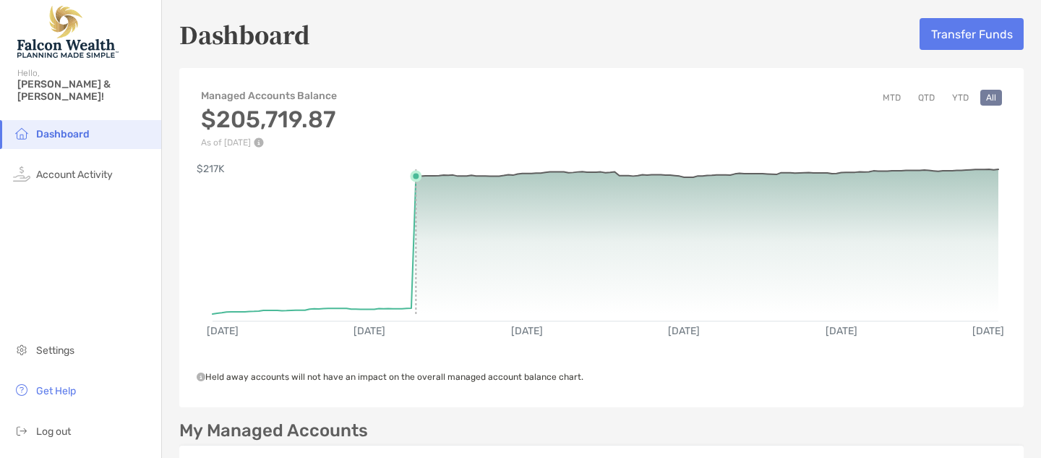
click at [416, 309] on line at bounding box center [416, 241] width 0 height 145
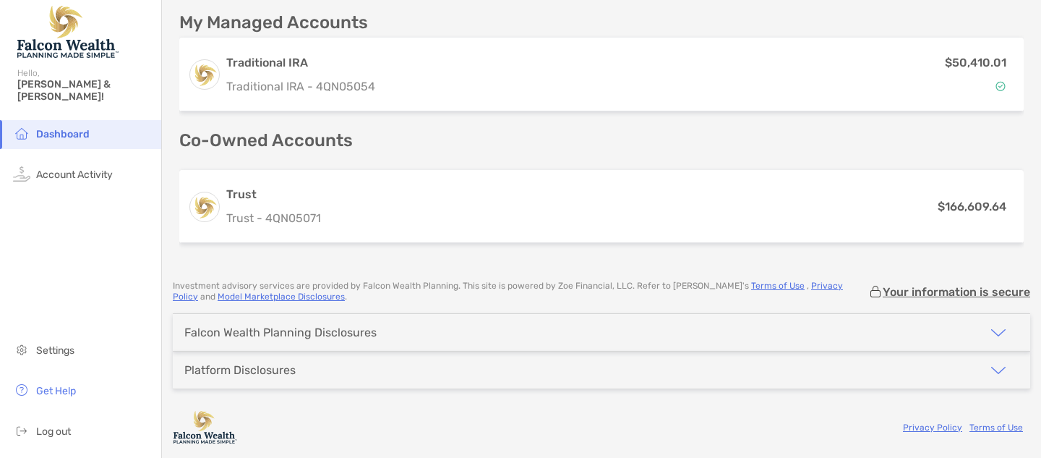
scroll to position [408, 0]
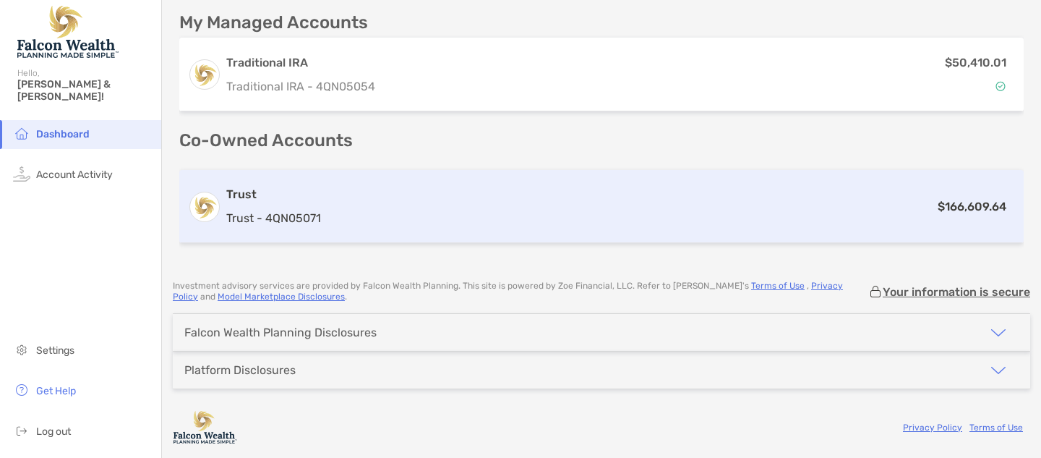
click at [367, 184] on div "Trust Trust - 4QN05071 $166,609.64" at bounding box center [601, 206] width 845 height 73
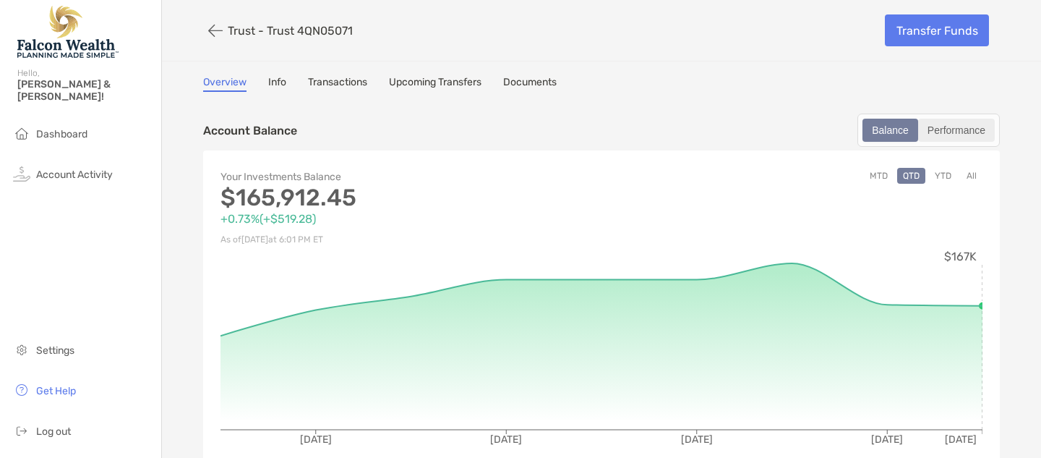
click at [960, 132] on div "Performance" at bounding box center [957, 130] width 74 height 20
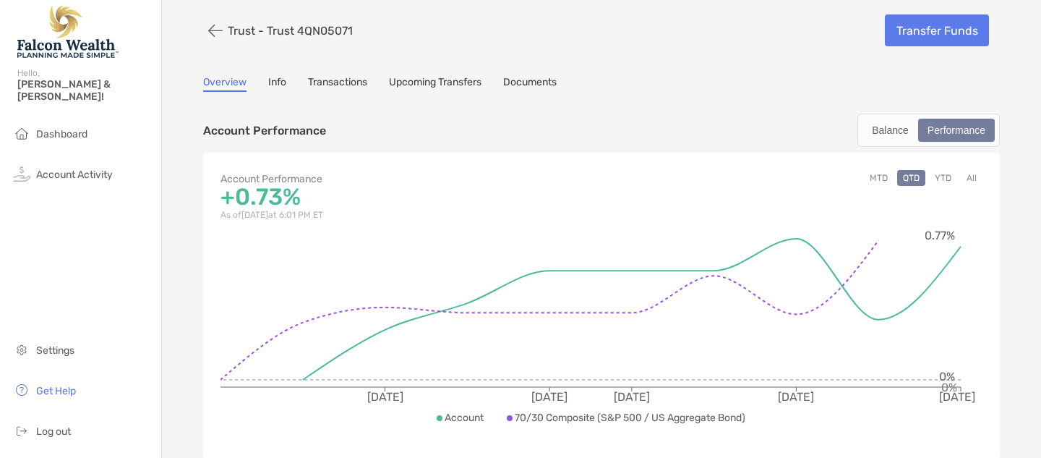
click at [970, 178] on button "All" at bounding box center [972, 178] width 22 height 16
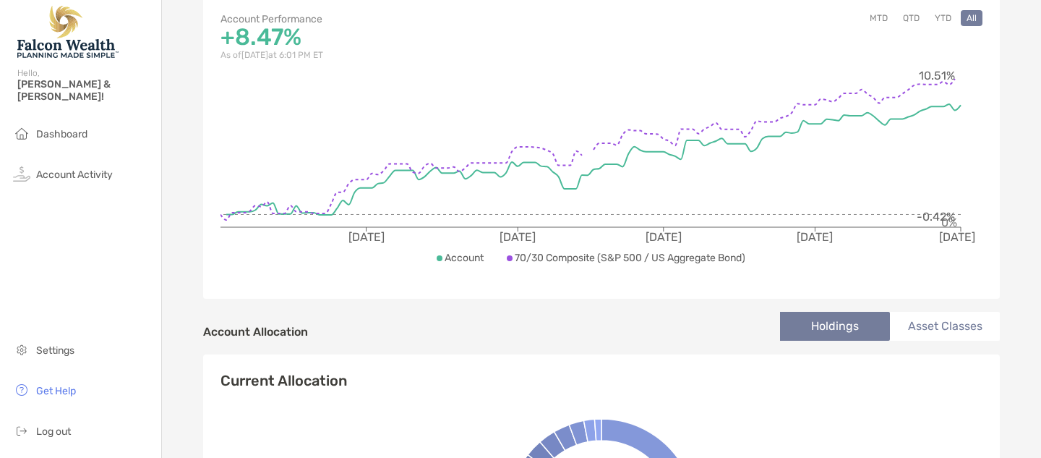
scroll to position [161, 0]
click at [949, 331] on li "Asset Classes" at bounding box center [945, 325] width 110 height 29
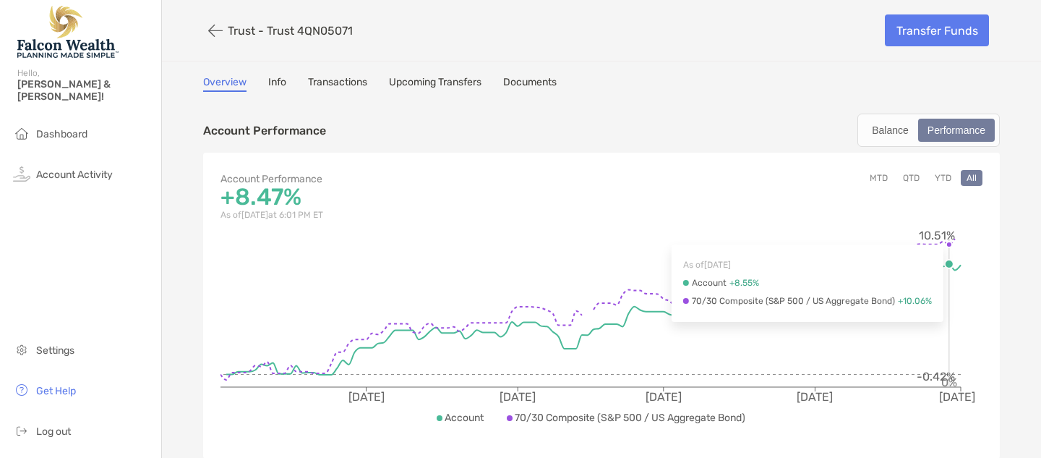
scroll to position [0, 0]
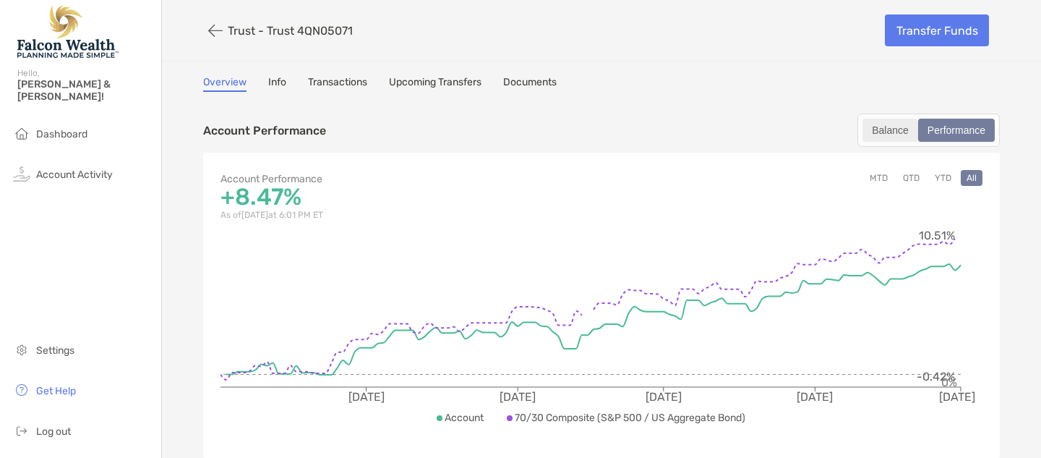
click at [884, 132] on div "Balance" at bounding box center [890, 130] width 53 height 20
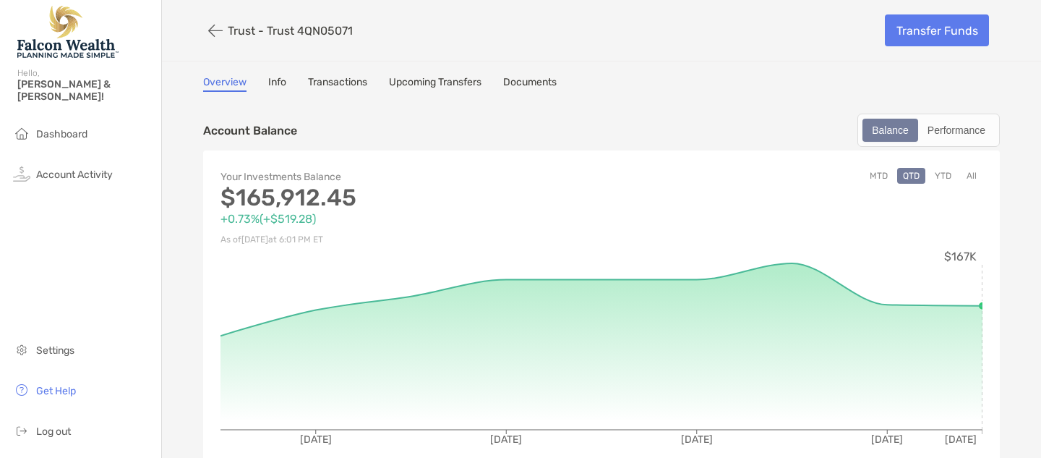
click at [975, 176] on button "All" at bounding box center [972, 176] width 22 height 16
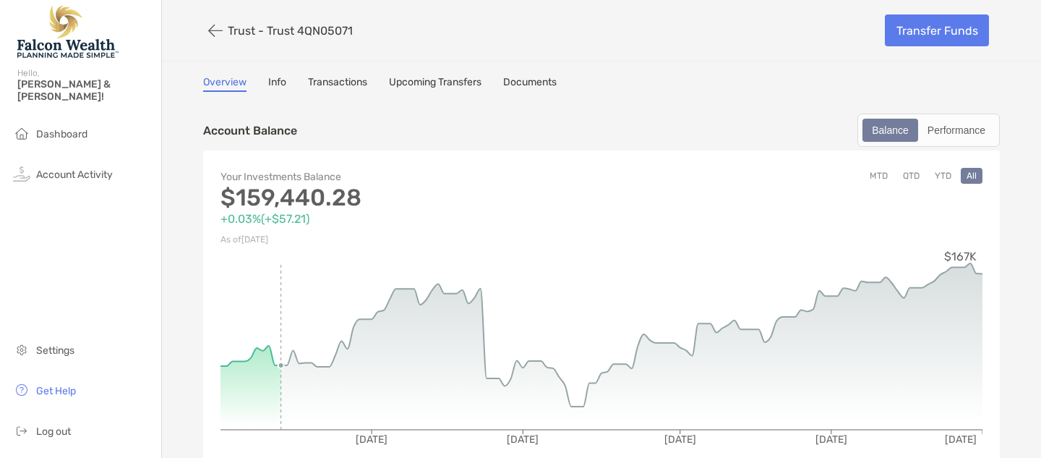
drag, startPoint x: 221, startPoint y: 362, endPoint x: 517, endPoint y: 260, distance: 312.8
click at [517, 260] on icon "[DATE] [DATE] [DATE] [DATE] [DATE] $167K" at bounding box center [602, 357] width 762 height 217
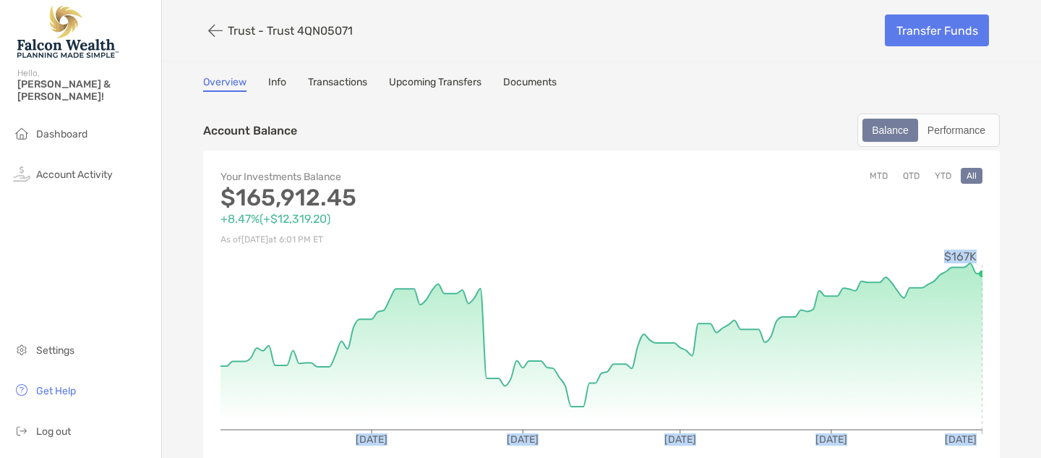
click at [236, 34] on p "Trust - Trust 4QN05071" at bounding box center [290, 31] width 125 height 14
click at [212, 34] on icon "button" at bounding box center [215, 30] width 14 height 17
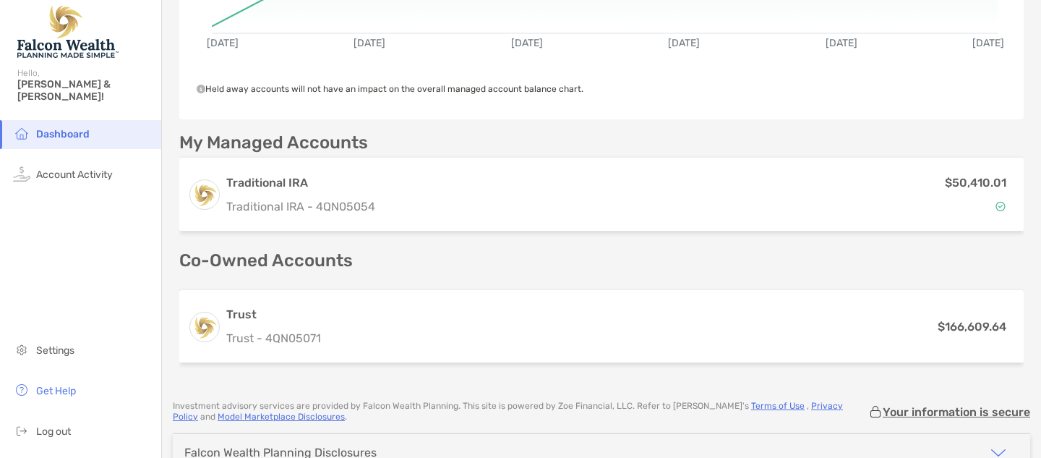
scroll to position [310, 0]
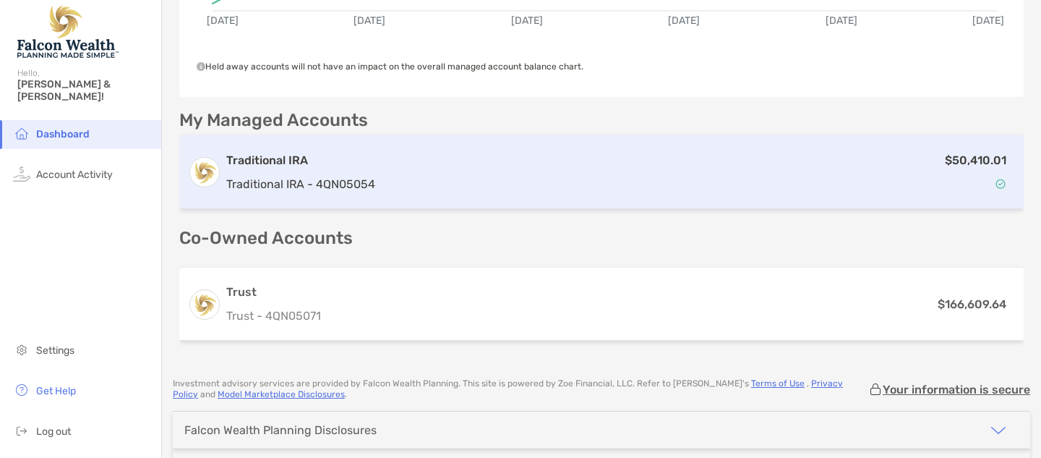
click at [349, 164] on h3 "Traditional IRA" at bounding box center [300, 160] width 149 height 17
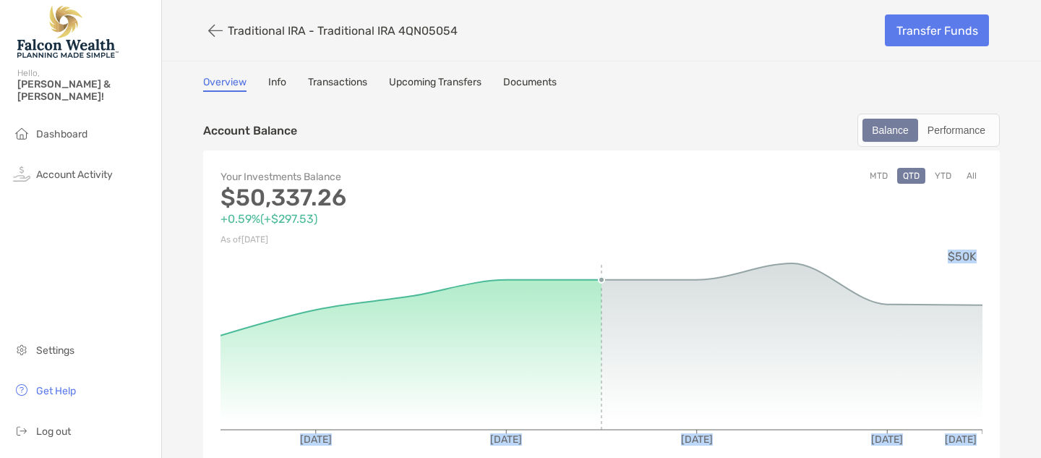
click at [811, 322] on icon "[DATE] [DATE] [DATE] [DATE] [DATE] $50K" at bounding box center [602, 357] width 762 height 217
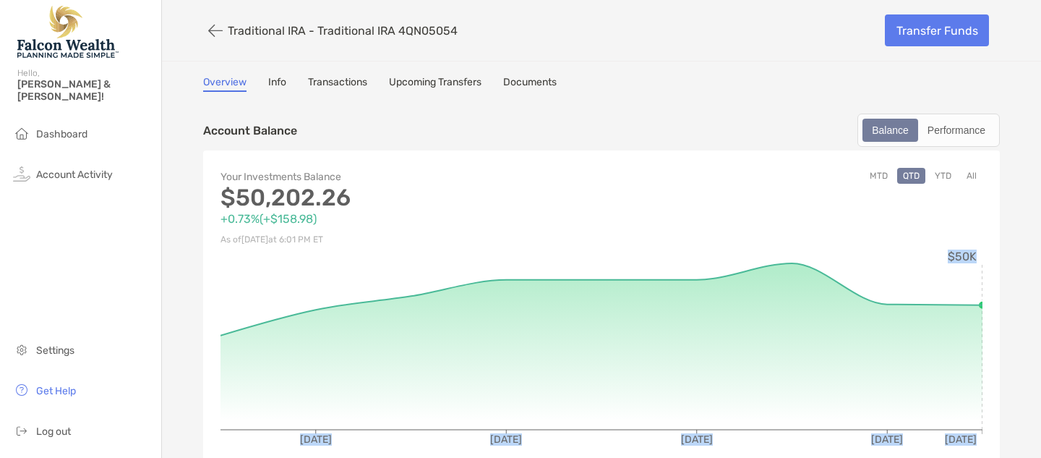
click at [972, 171] on button "All" at bounding box center [972, 176] width 22 height 16
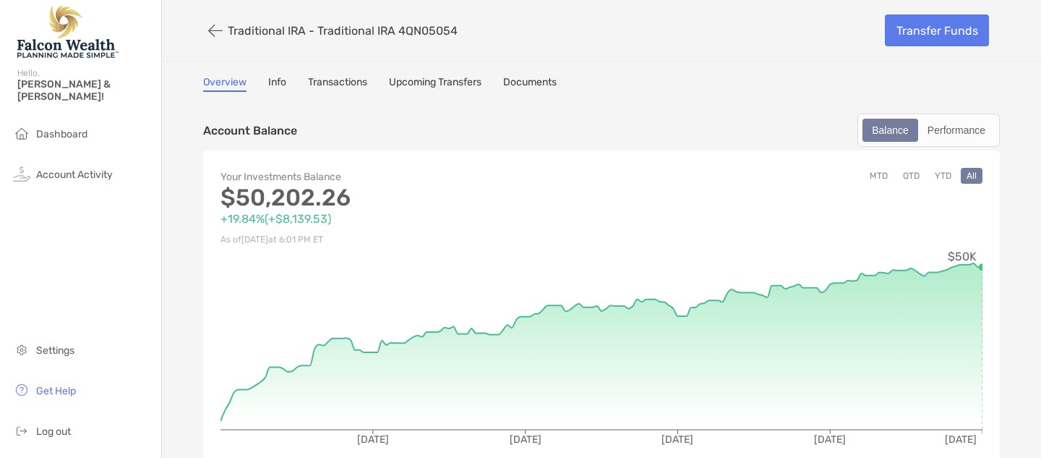
click at [357, 80] on link "Transactions" at bounding box center [337, 84] width 59 height 16
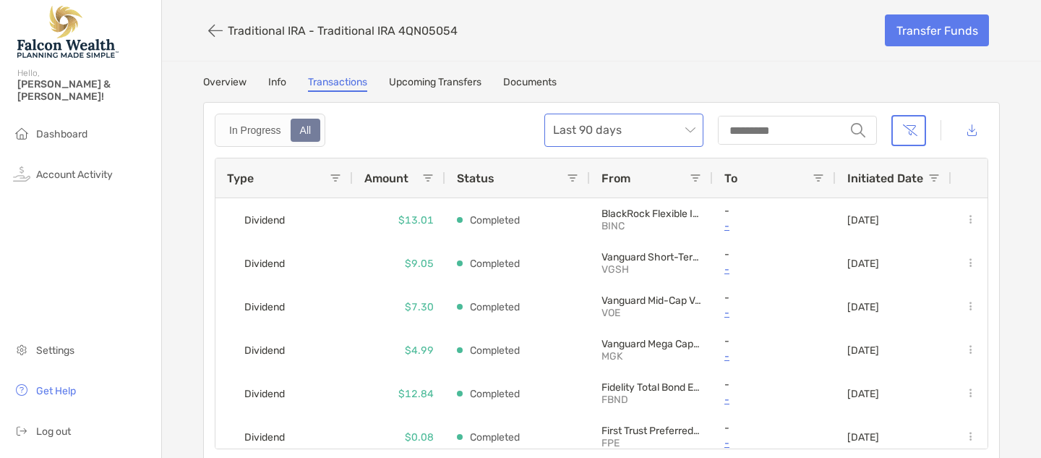
click at [688, 130] on span "Last 90 days" at bounding box center [624, 130] width 142 height 32
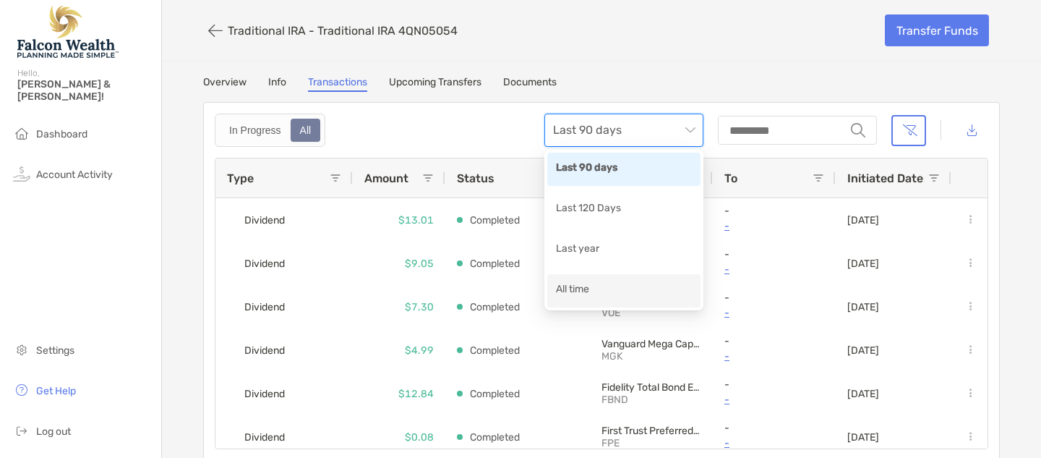
click at [578, 288] on div "All time" at bounding box center [624, 290] width 136 height 18
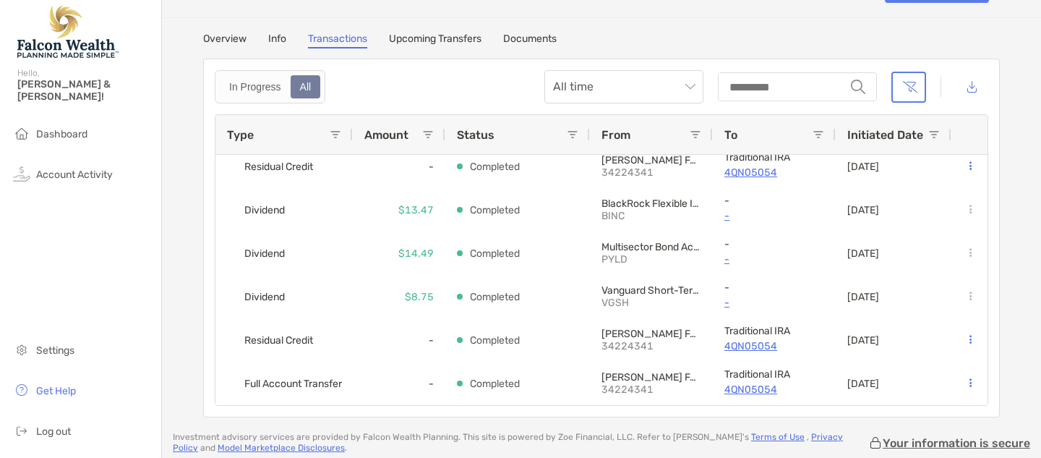
scroll to position [54, 0]
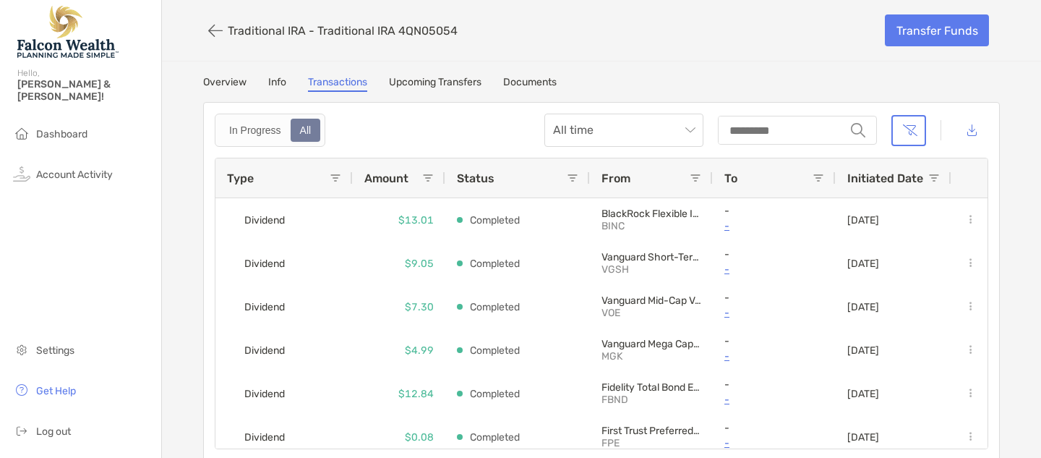
click at [212, 23] on icon "button" at bounding box center [215, 30] width 14 height 17
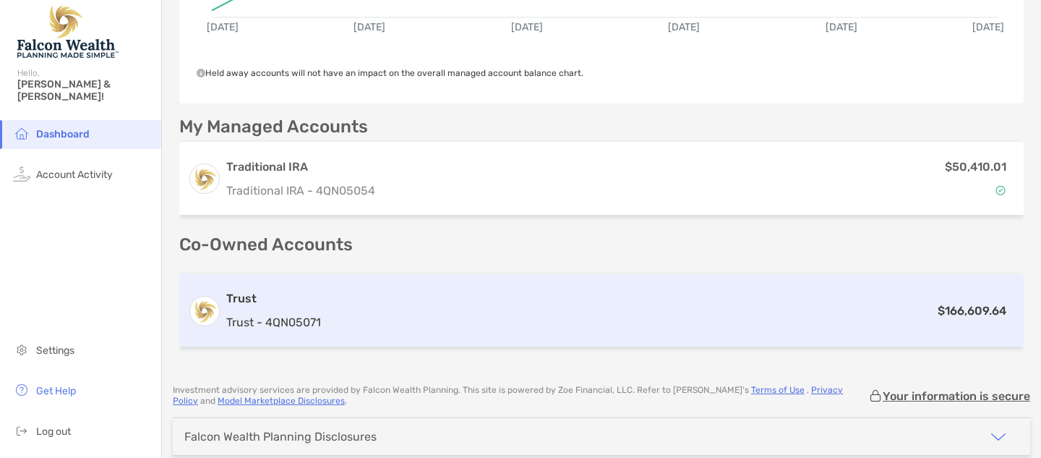
click at [291, 306] on h3 "Trust" at bounding box center [273, 298] width 95 height 17
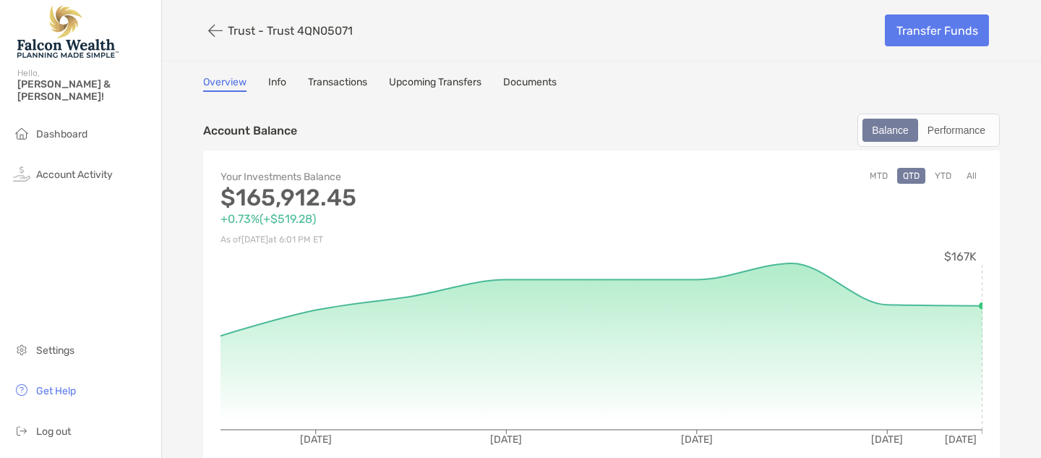
click at [972, 175] on button "All" at bounding box center [972, 176] width 22 height 16
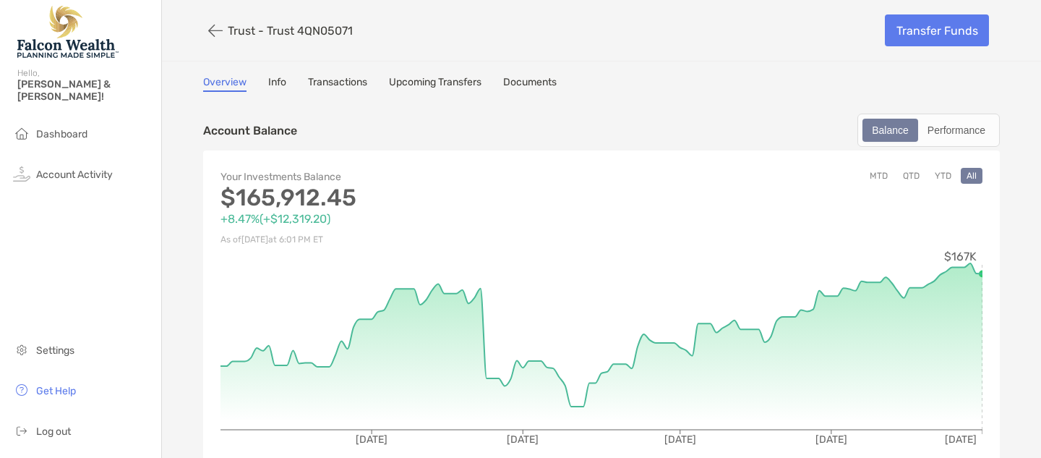
click at [213, 30] on icon "button" at bounding box center [215, 30] width 14 height 17
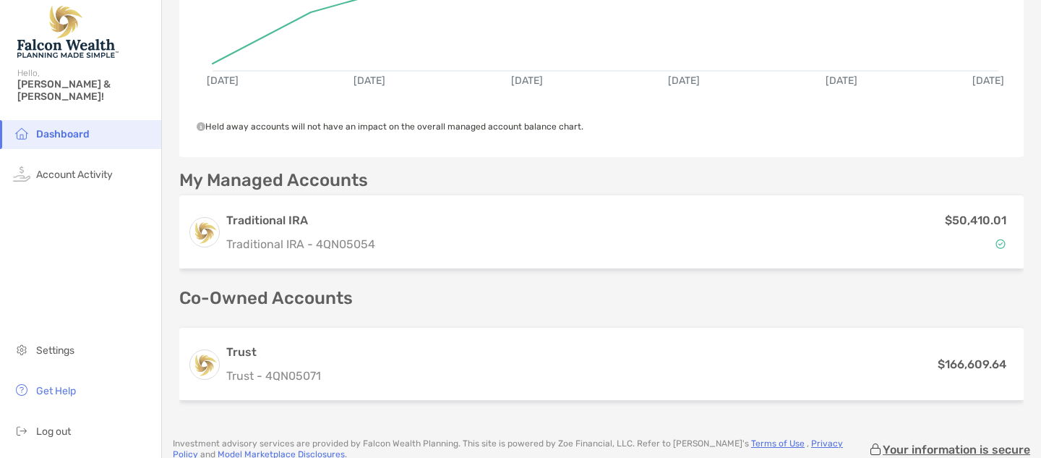
scroll to position [266, 0]
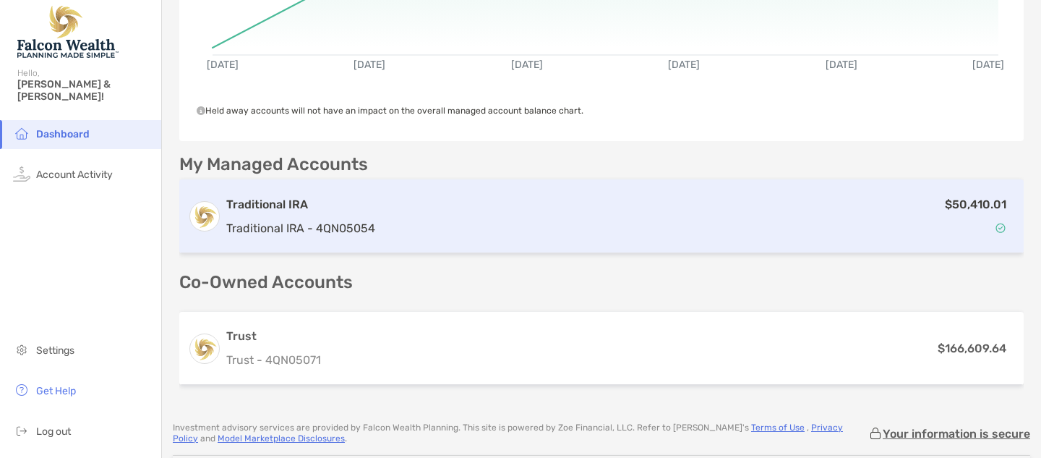
click at [293, 212] on h3 "Traditional IRA" at bounding box center [300, 204] width 149 height 17
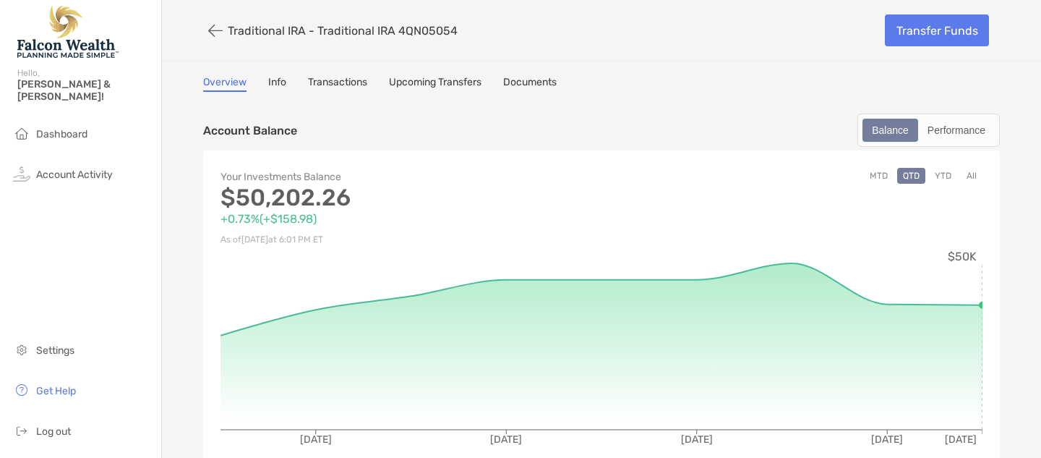
click at [340, 80] on link "Transactions" at bounding box center [337, 84] width 59 height 16
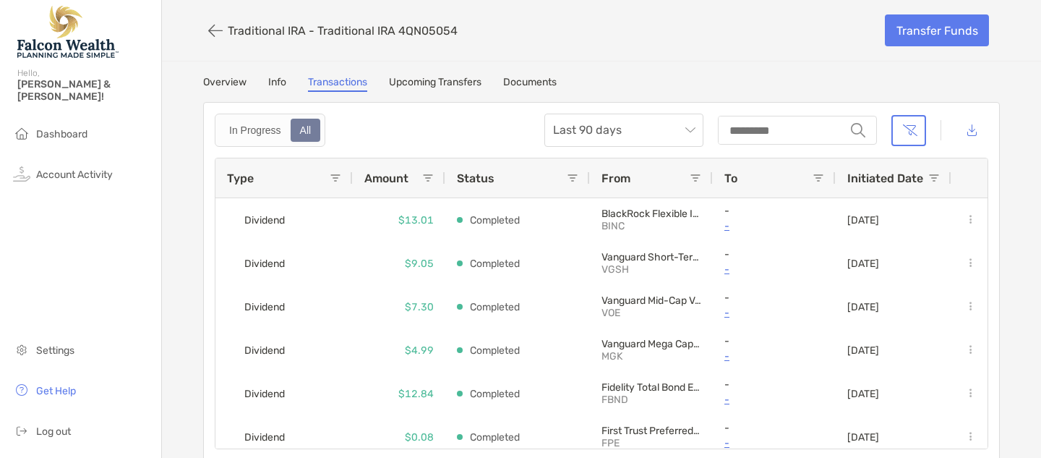
click at [220, 82] on link "Overview" at bounding box center [224, 84] width 43 height 16
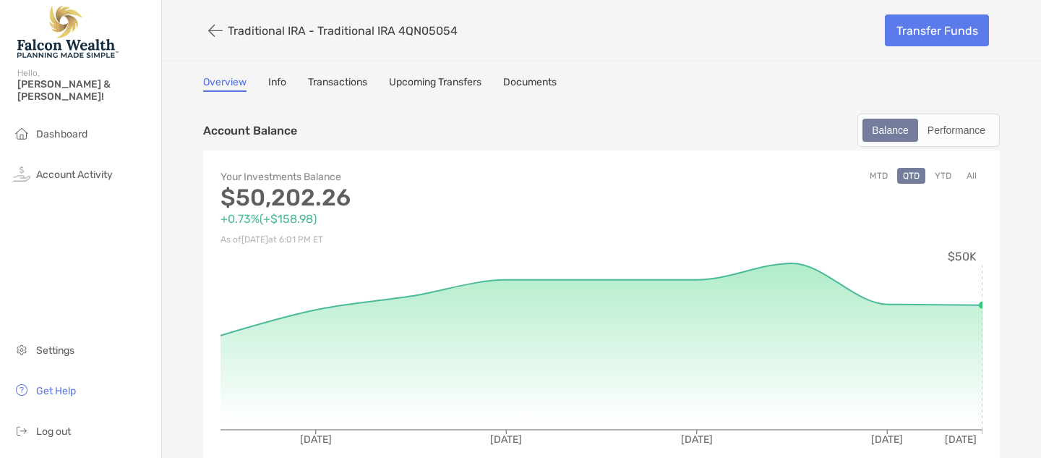
click at [972, 177] on button "All" at bounding box center [972, 176] width 22 height 16
